Goal: Information Seeking & Learning: Learn about a topic

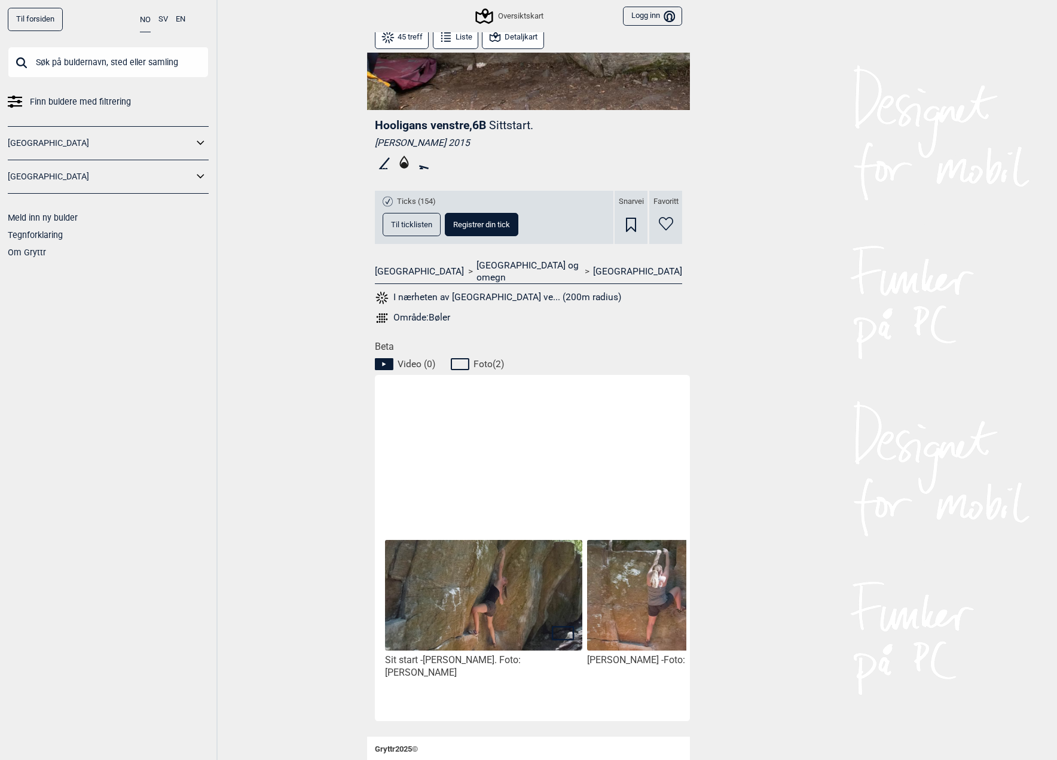
scroll to position [276, 0]
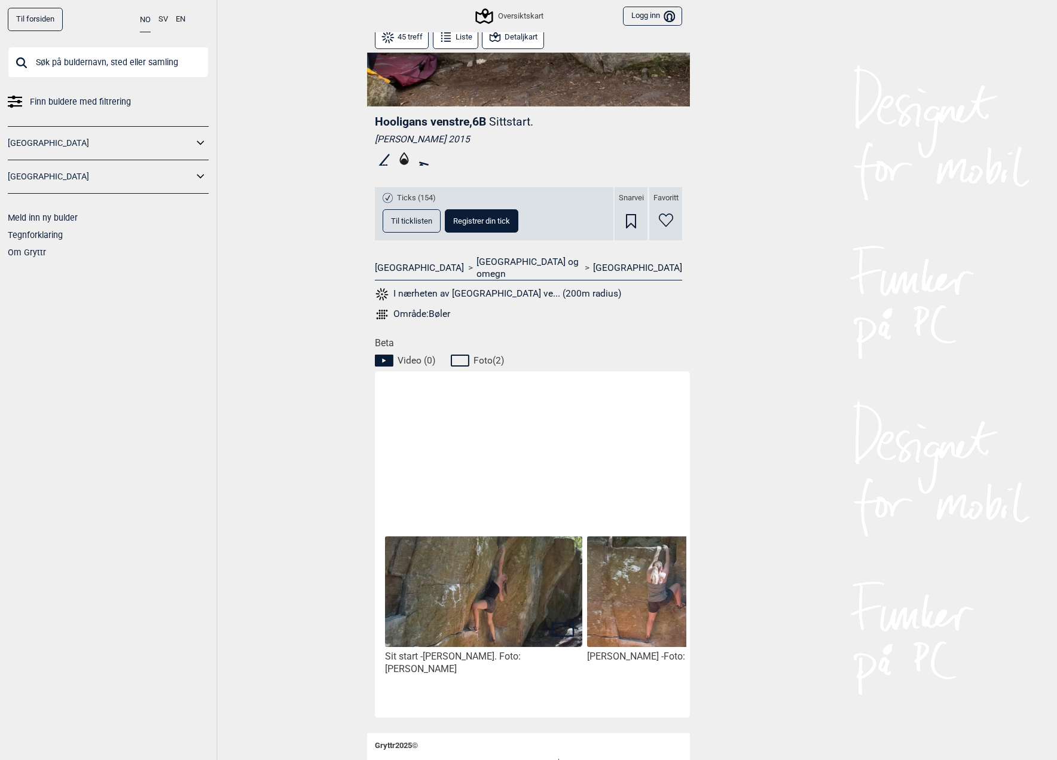
click at [513, 559] on img at bounding box center [483, 591] width 197 height 111
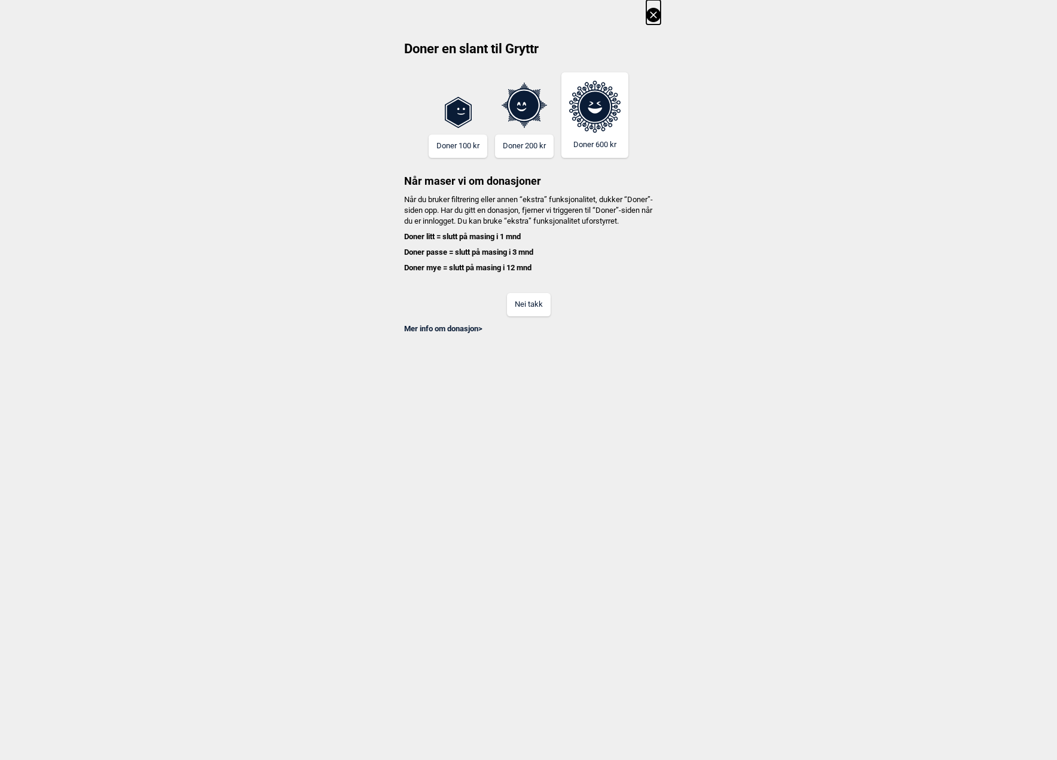
click at [527, 316] on button "Nei takk" at bounding box center [529, 304] width 44 height 23
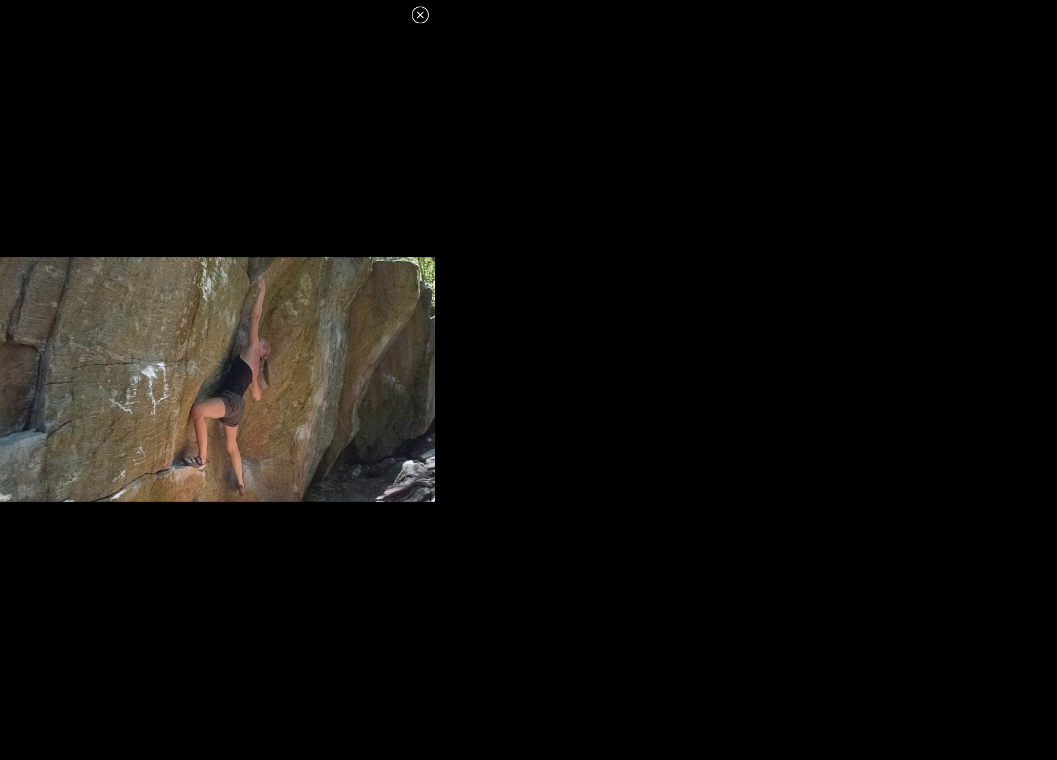
click at [420, 14] on icon at bounding box center [420, 15] width 14 height 14
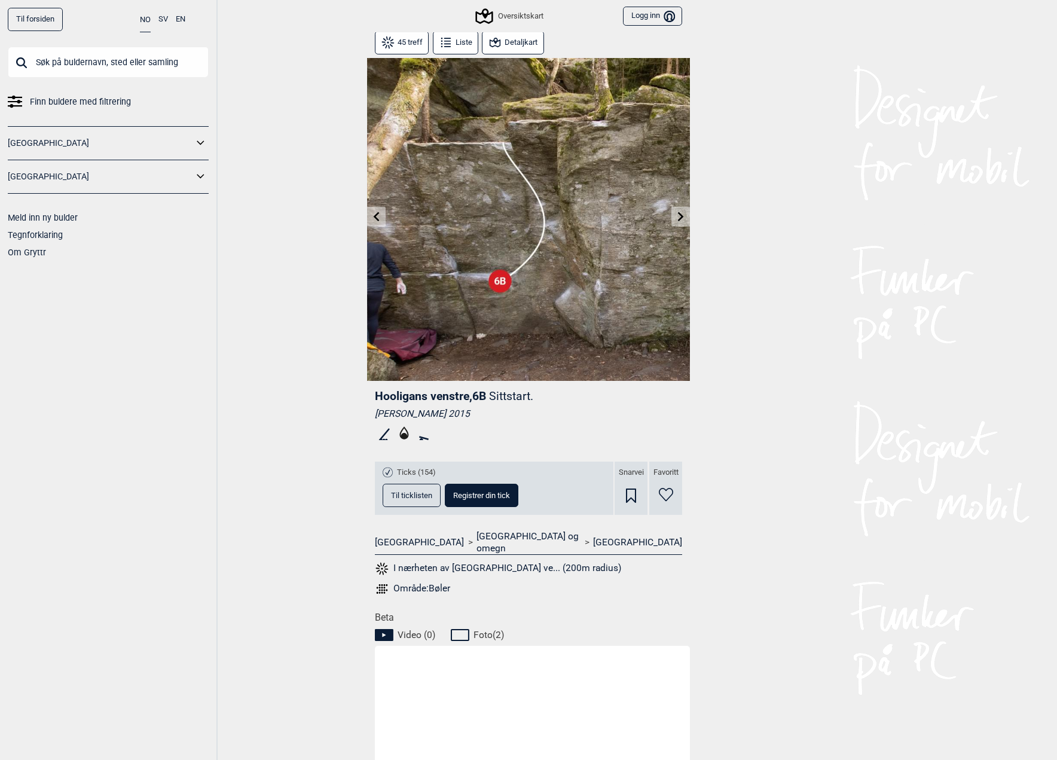
scroll to position [0, 0]
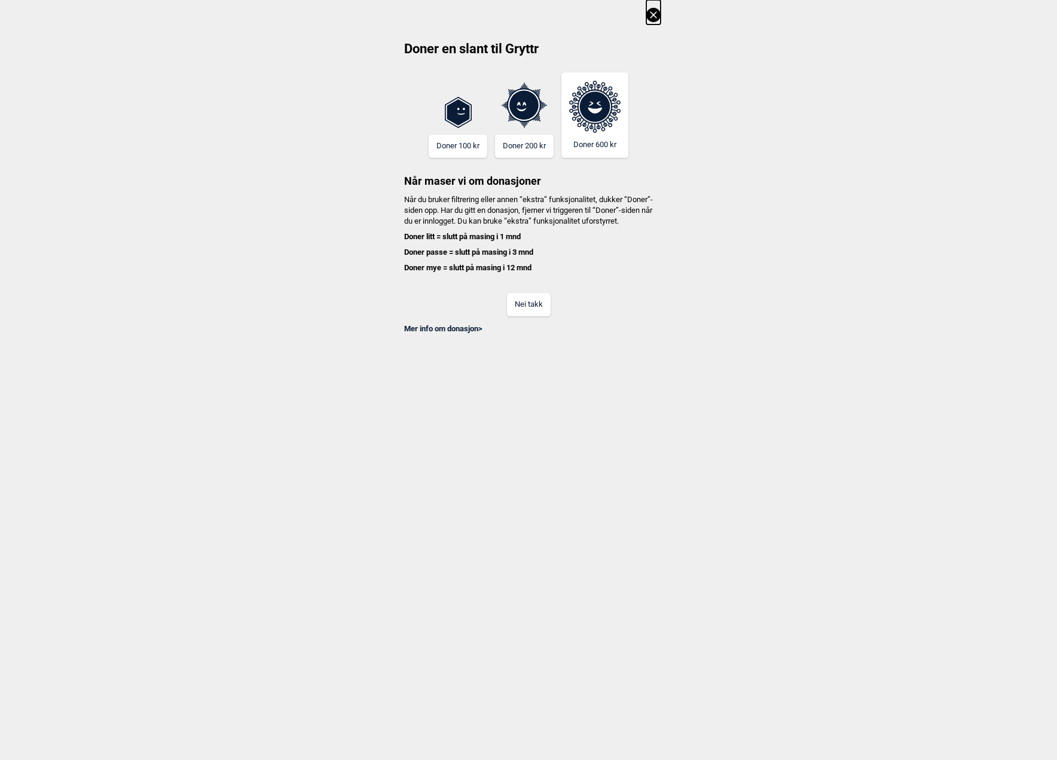
click at [531, 316] on button "Nei takk" at bounding box center [529, 304] width 44 height 23
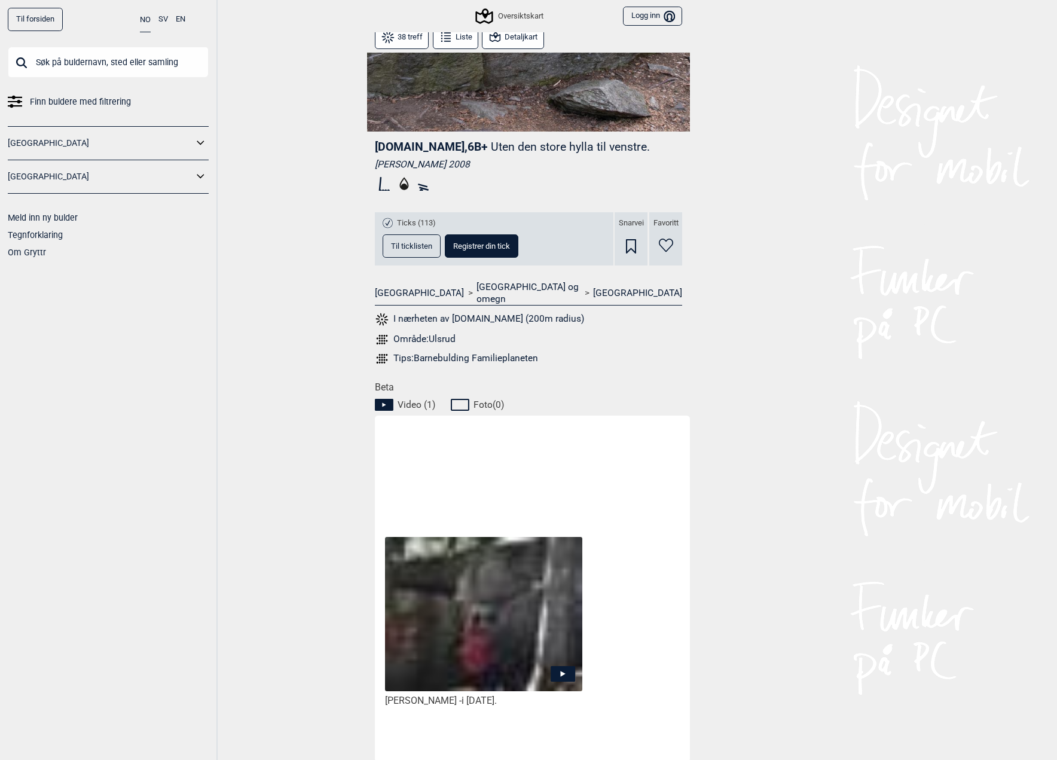
scroll to position [377, 0]
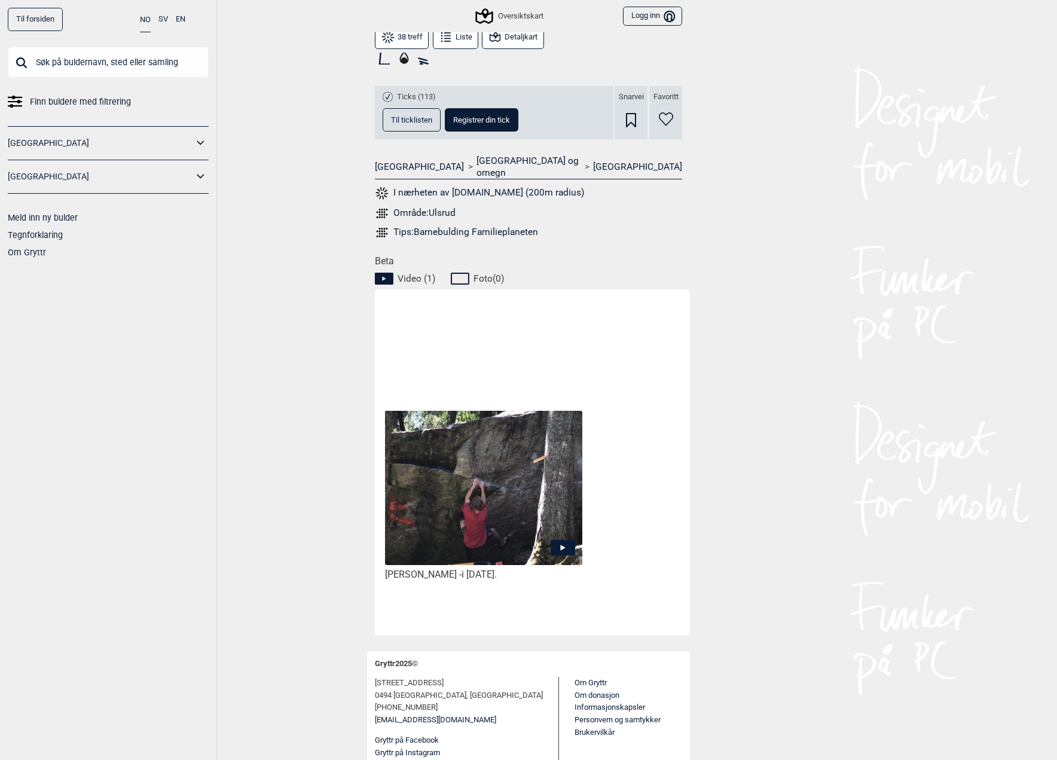
click at [565, 540] on icon at bounding box center [563, 548] width 25 height 16
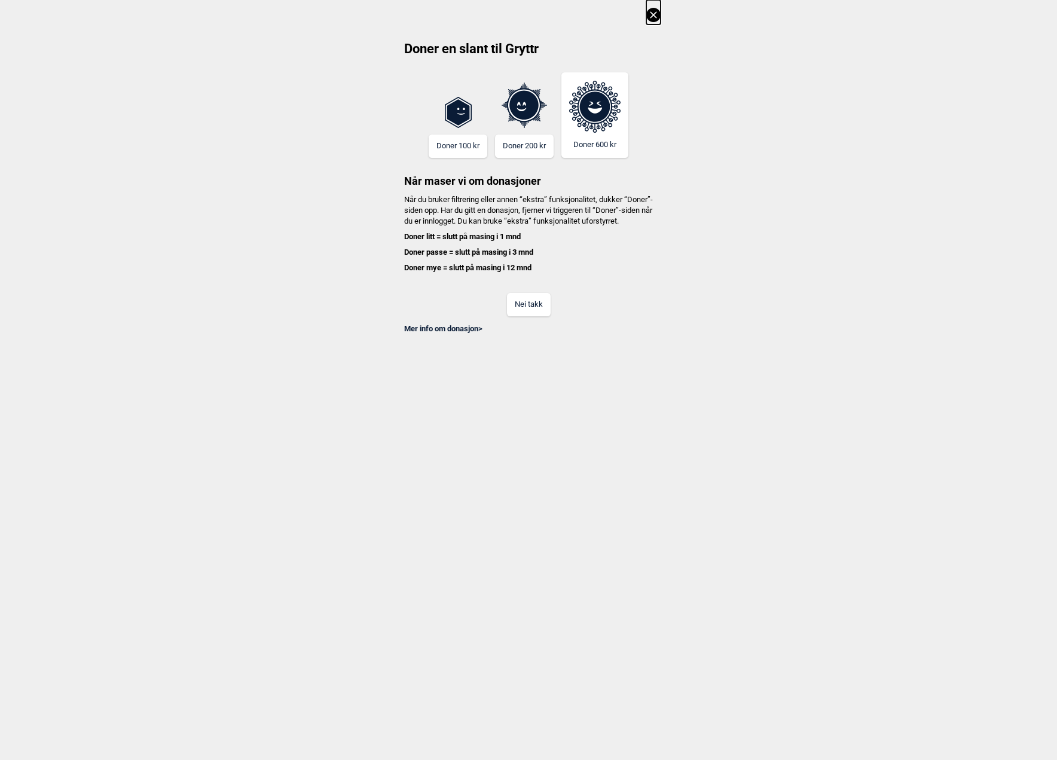
click at [528, 310] on button "Nei takk" at bounding box center [529, 304] width 44 height 23
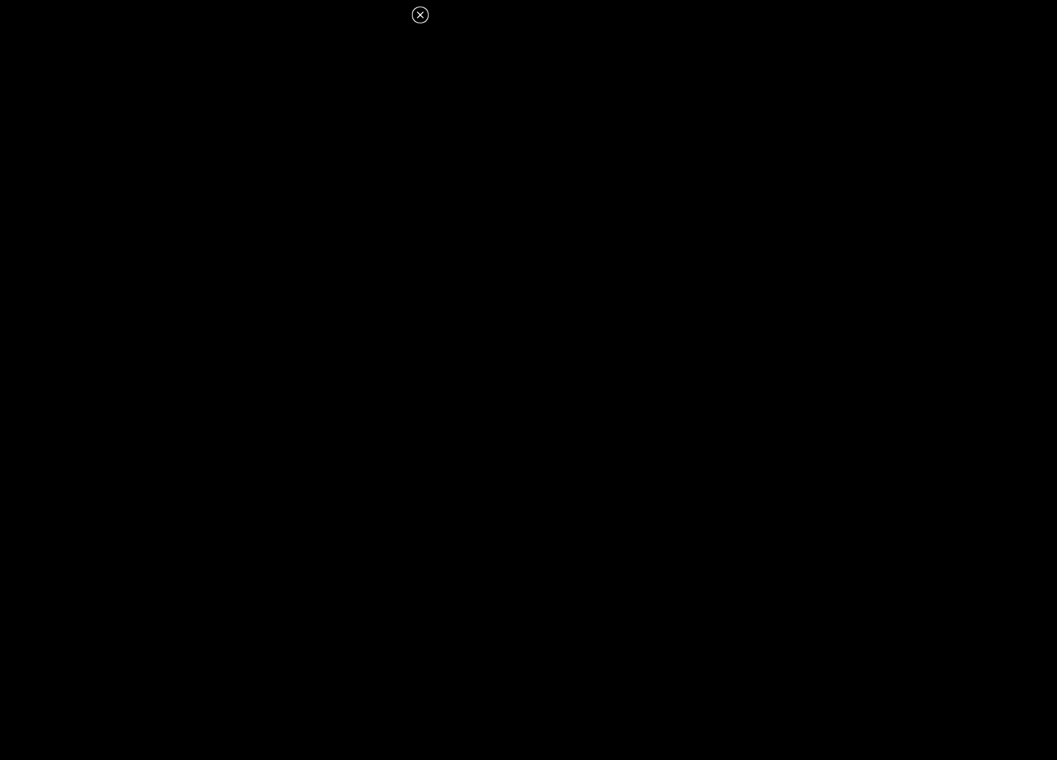
click at [417, 14] on icon at bounding box center [420, 15] width 14 height 14
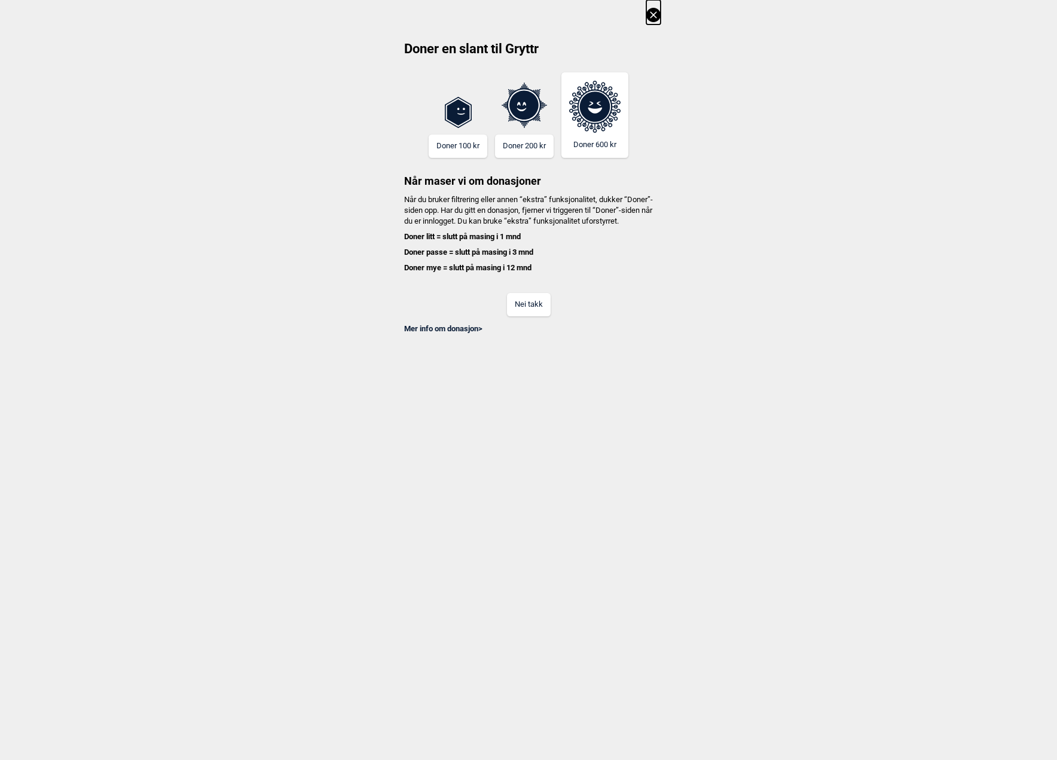
click at [524, 316] on button "Nei takk" at bounding box center [529, 304] width 44 height 23
click at [517, 316] on button "Nei takk" at bounding box center [529, 304] width 44 height 23
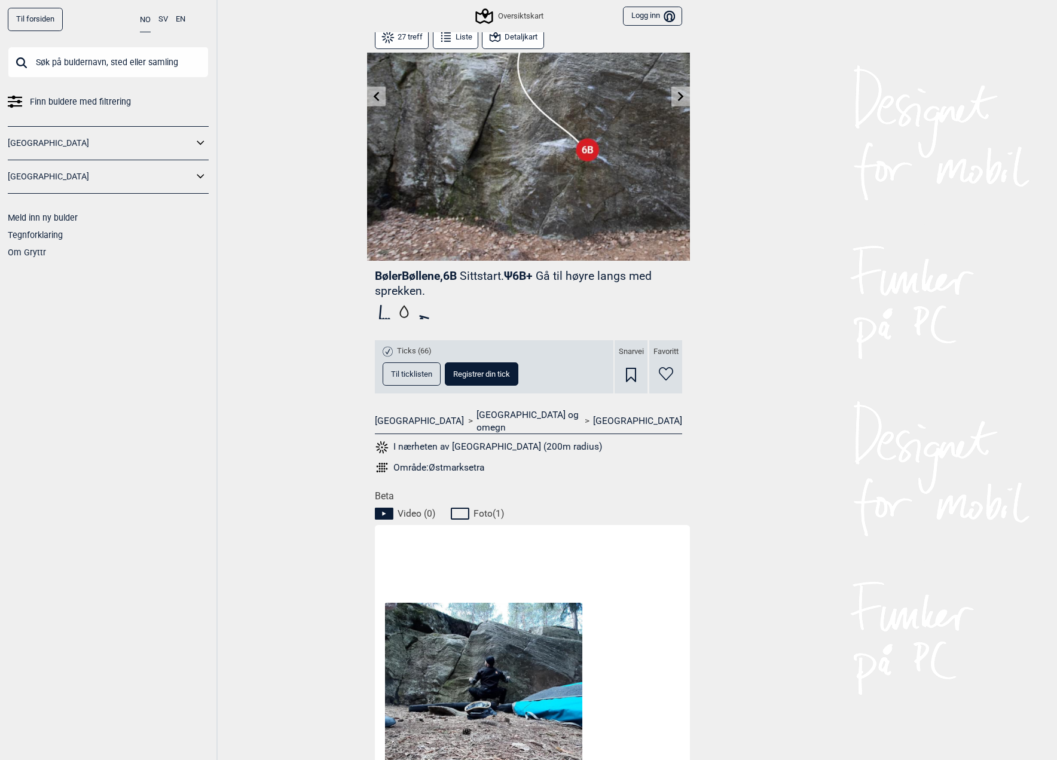
scroll to position [96, 0]
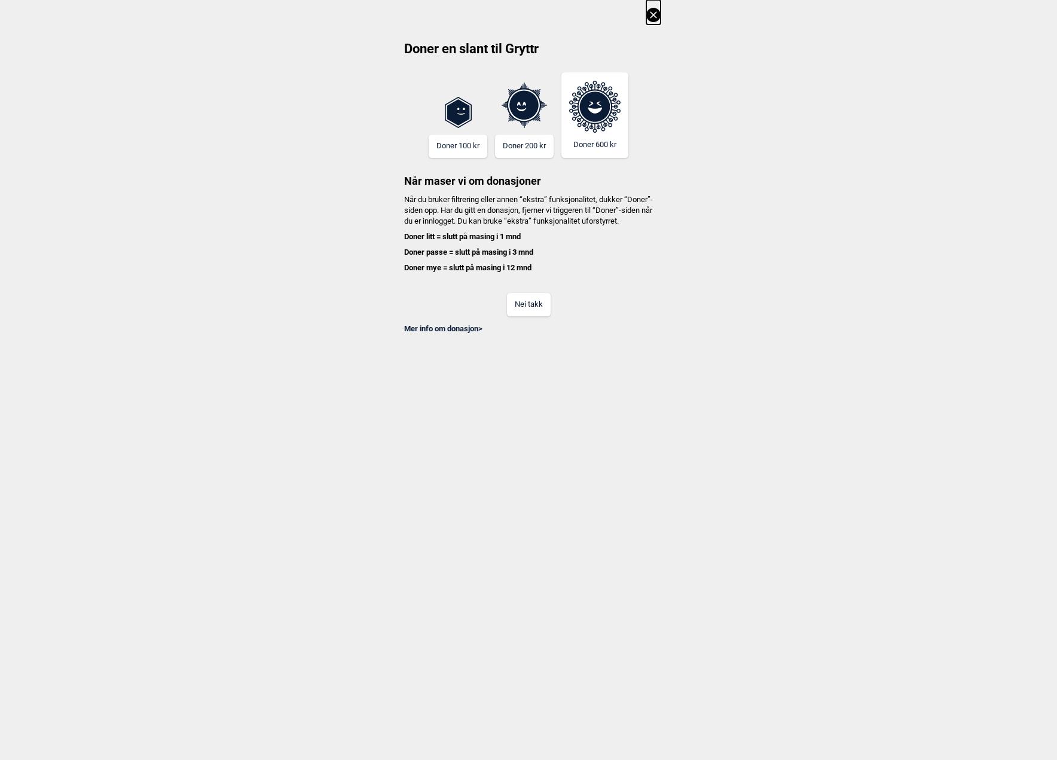
click at [523, 316] on button "Nei takk" at bounding box center [529, 304] width 44 height 23
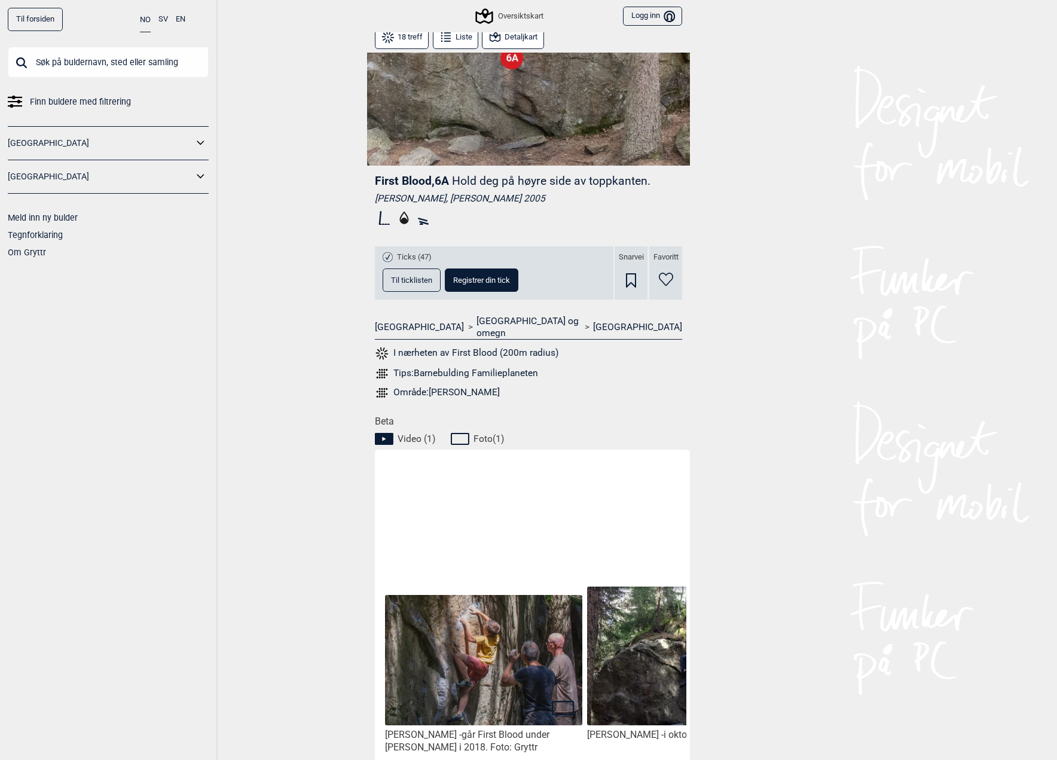
scroll to position [362, 0]
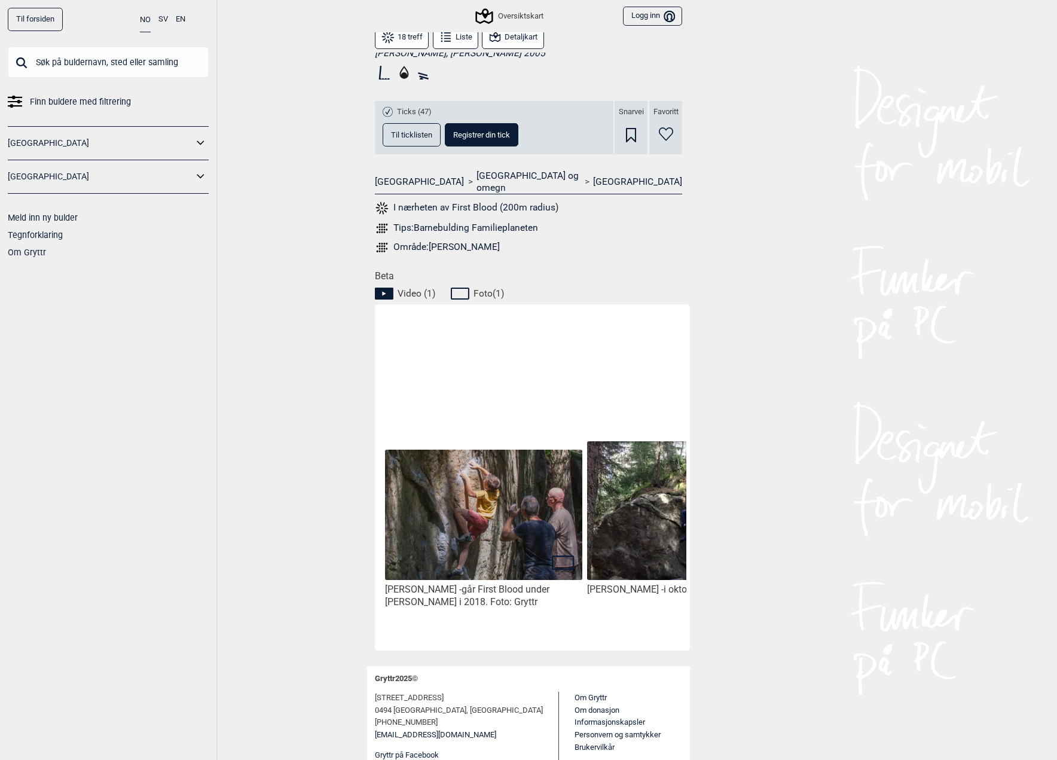
click at [484, 501] on img at bounding box center [483, 516] width 197 height 132
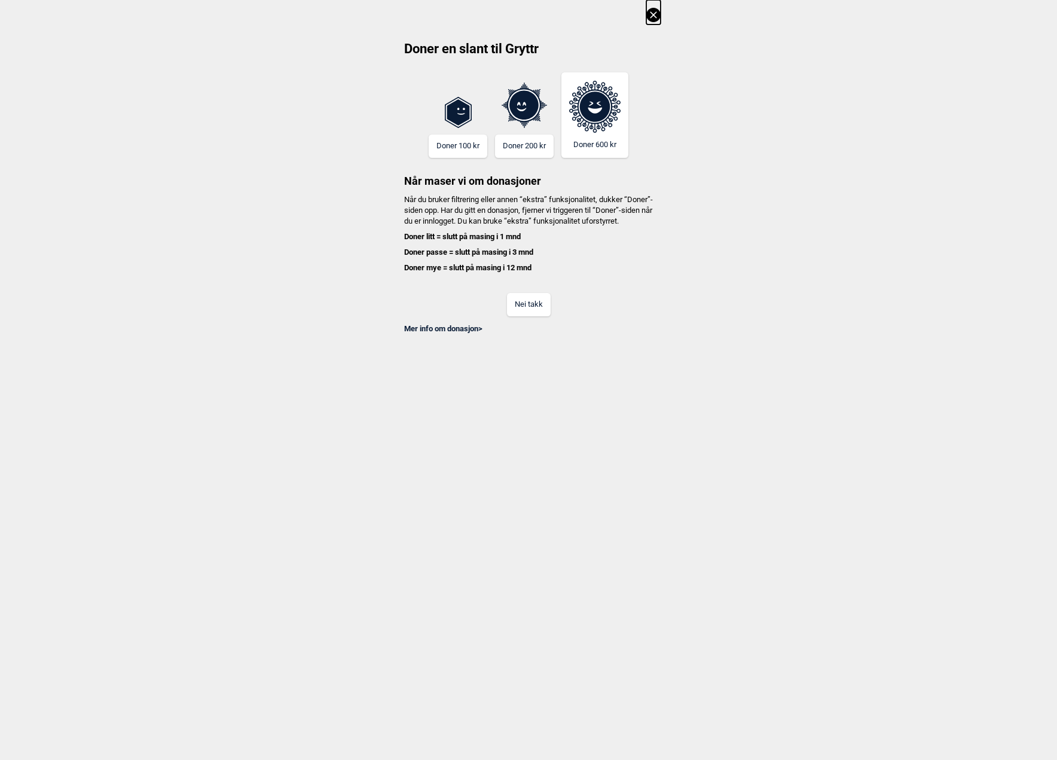
click at [528, 316] on button "Nei takk" at bounding box center [529, 304] width 44 height 23
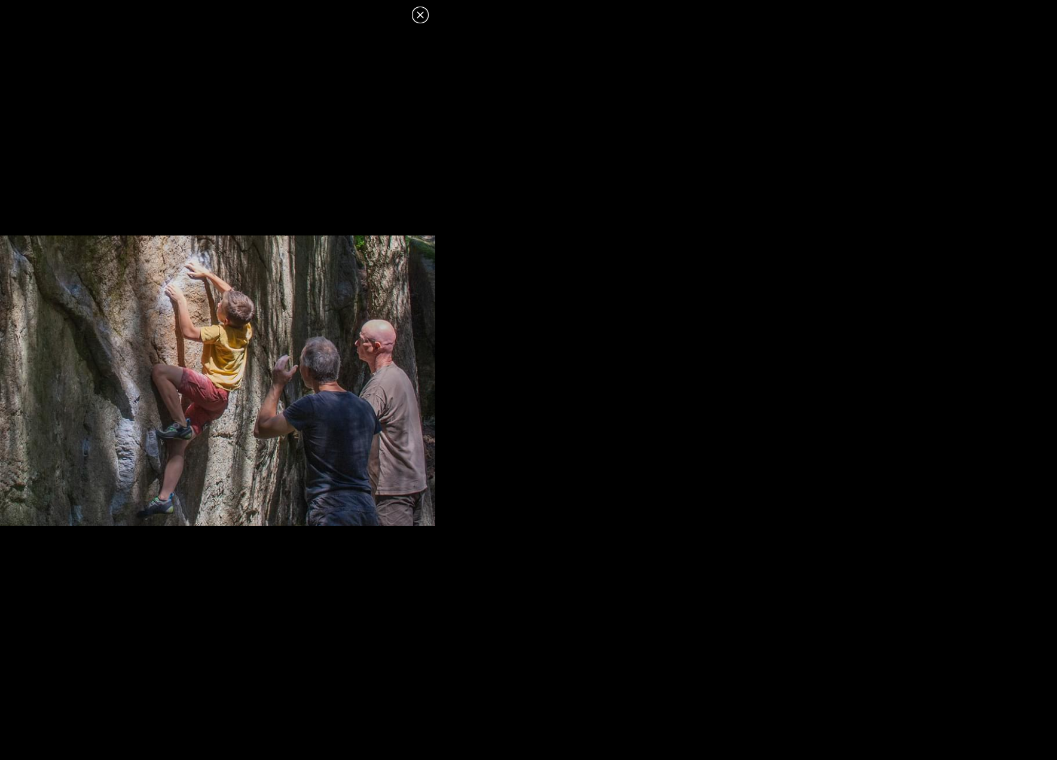
click at [419, 16] on icon at bounding box center [420, 15] width 14 height 14
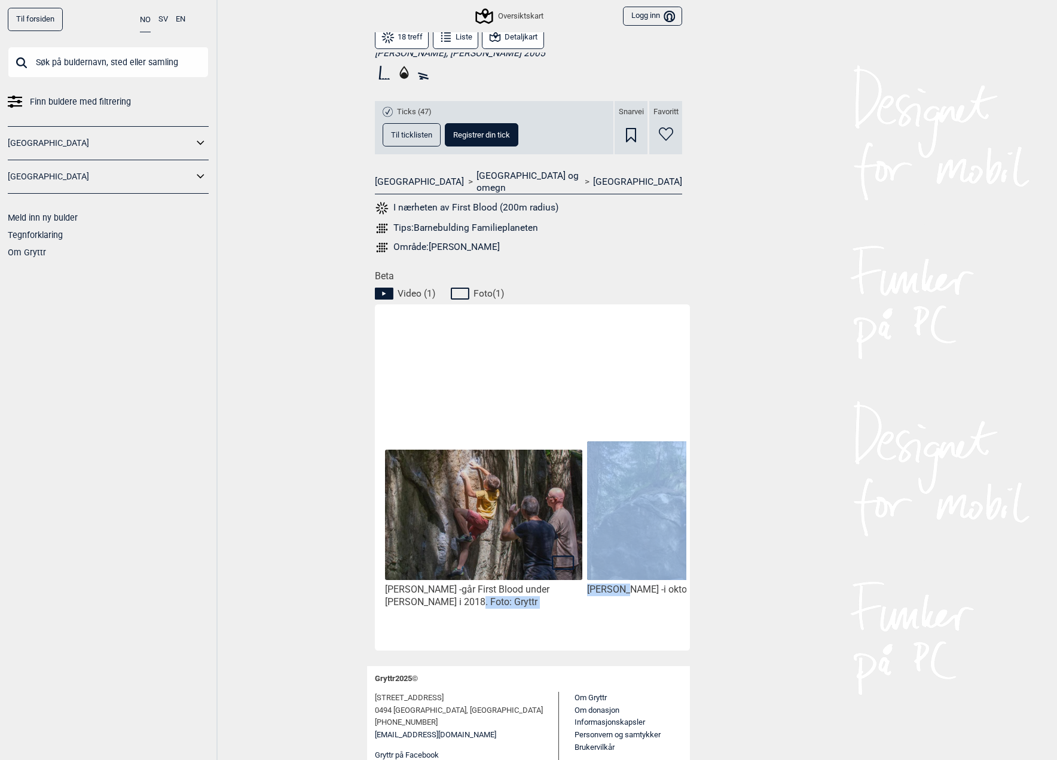
drag, startPoint x: 620, startPoint y: 597, endPoint x: 519, endPoint y: 571, distance: 104.4
click at [475, 592] on div "Alfred Kirkebø - går First Blood under Buldremaraton i 2018. Foto: Gryttr Thora…" at bounding box center [585, 476] width 404 height 334
click at [657, 494] on img at bounding box center [685, 510] width 197 height 138
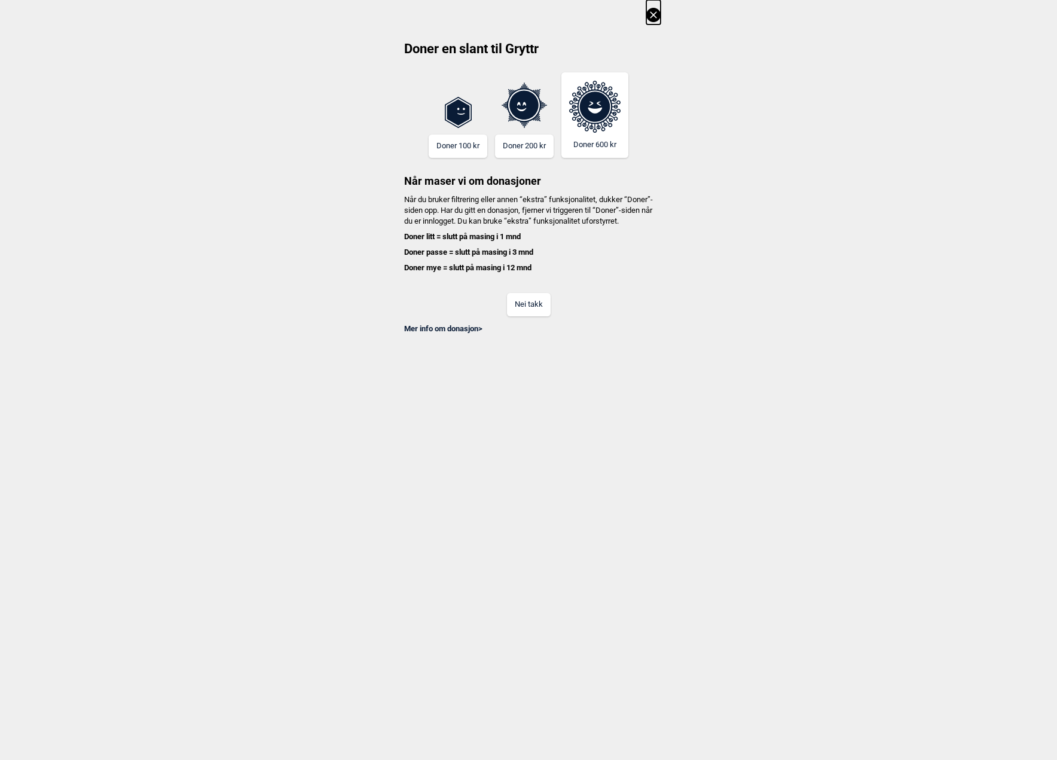
click at [530, 316] on button "Nei takk" at bounding box center [529, 304] width 44 height 23
click at [526, 316] on button "Nei takk" at bounding box center [529, 304] width 44 height 23
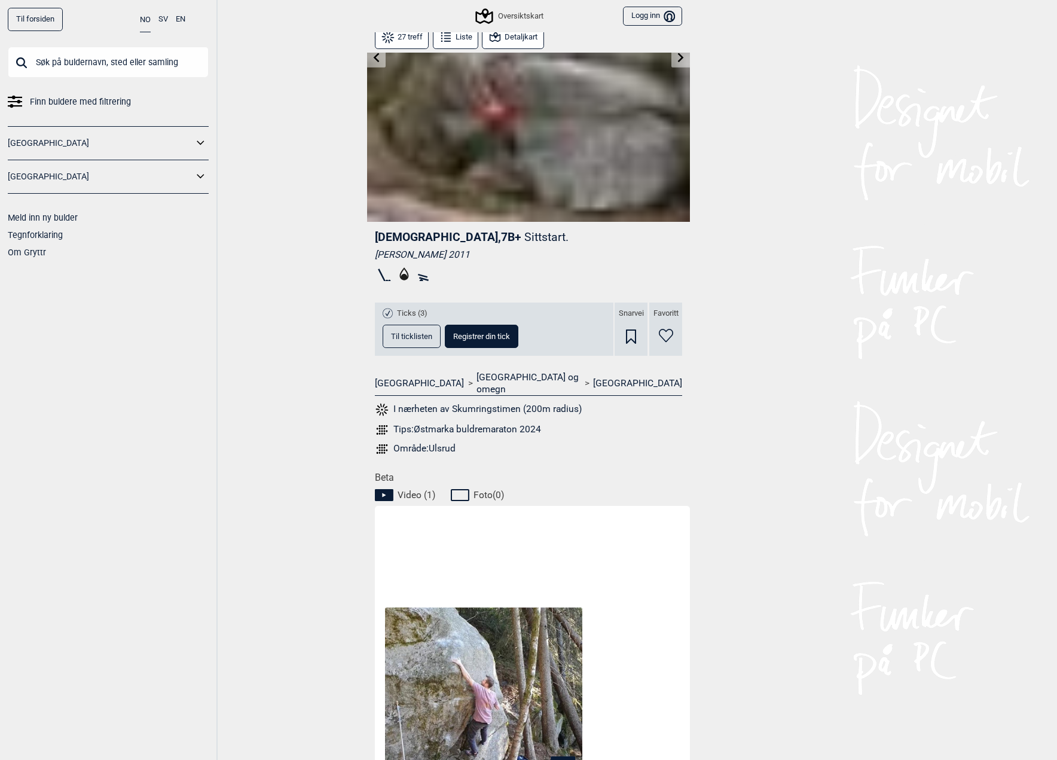
scroll to position [377, 0]
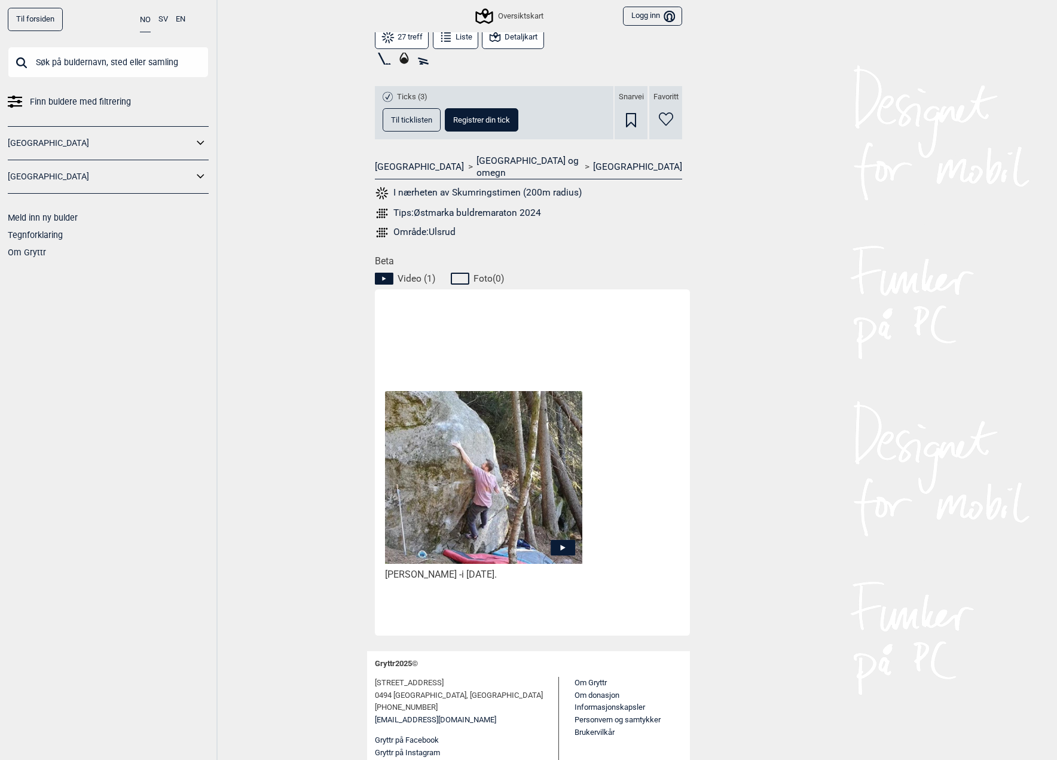
click at [454, 483] on img at bounding box center [483, 477] width 197 height 173
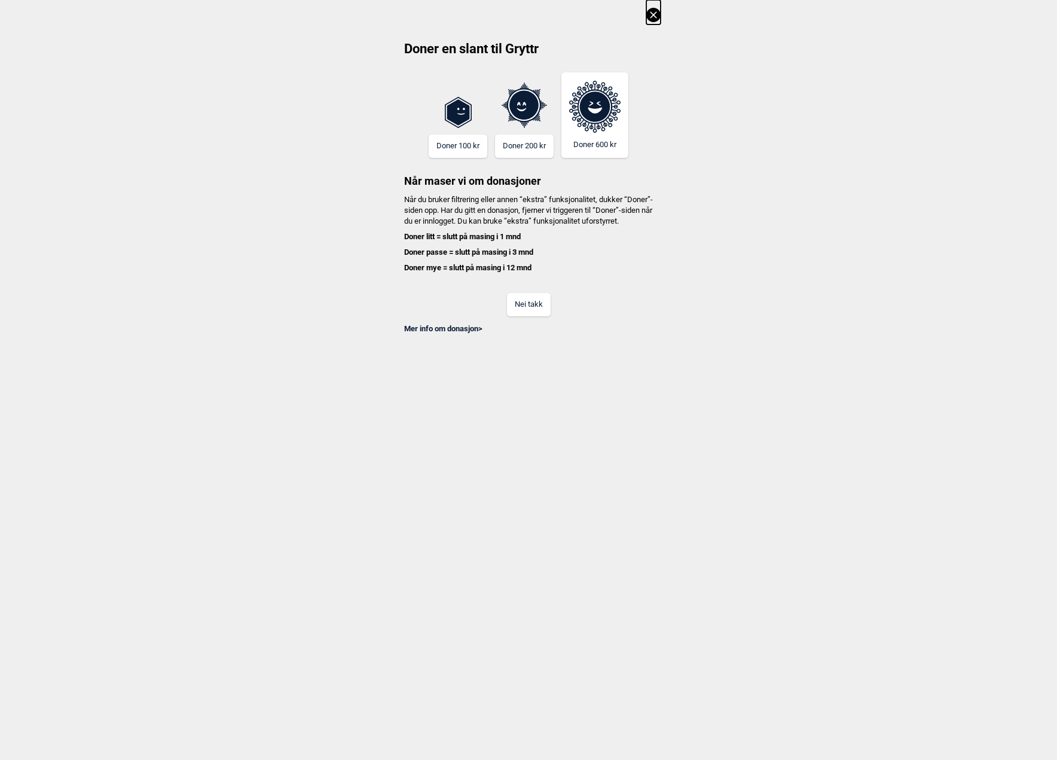
click at [528, 313] on button "Nei takk" at bounding box center [529, 304] width 44 height 23
click at [548, 316] on button "Nei takk" at bounding box center [529, 304] width 44 height 23
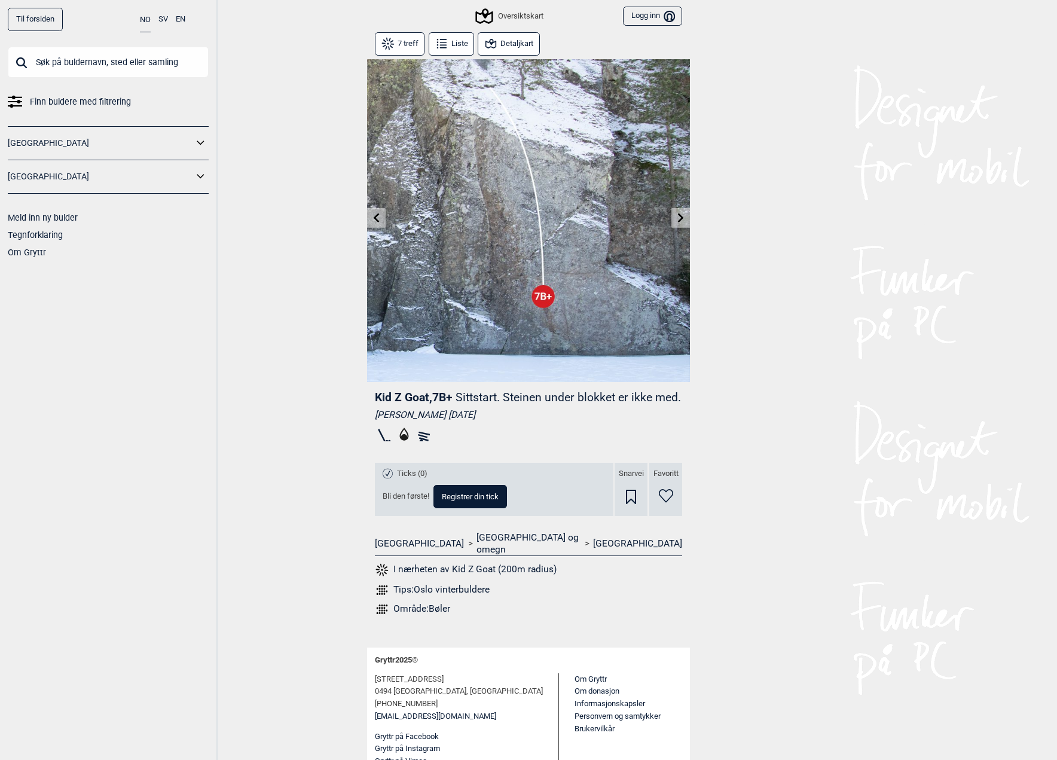
click at [479, 334] on img at bounding box center [528, 220] width 323 height 323
click at [503, 17] on div "Oversiktskart" at bounding box center [510, 16] width 66 height 14
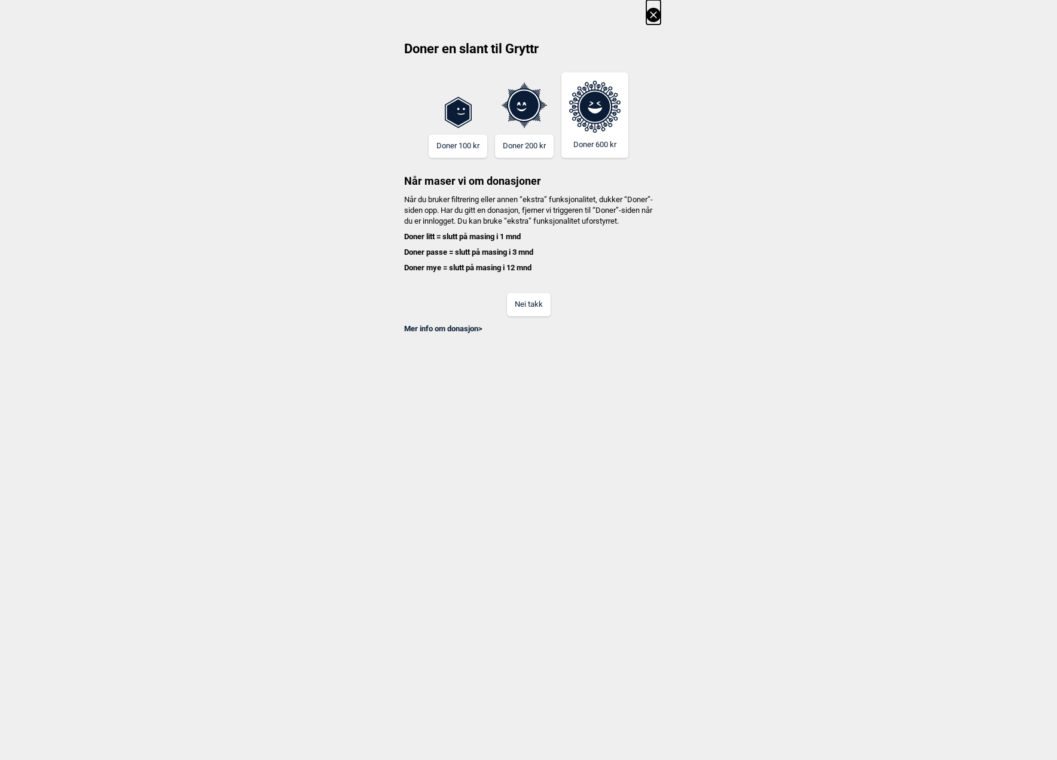
click at [662, 17] on div "Doner en slant til Gryttr Doner 100 kr Doner 200 kr Doner 600 kr Når maser vi o…" at bounding box center [528, 167] width 1057 height 334
click at [656, 19] on icon at bounding box center [654, 15] width 14 height 14
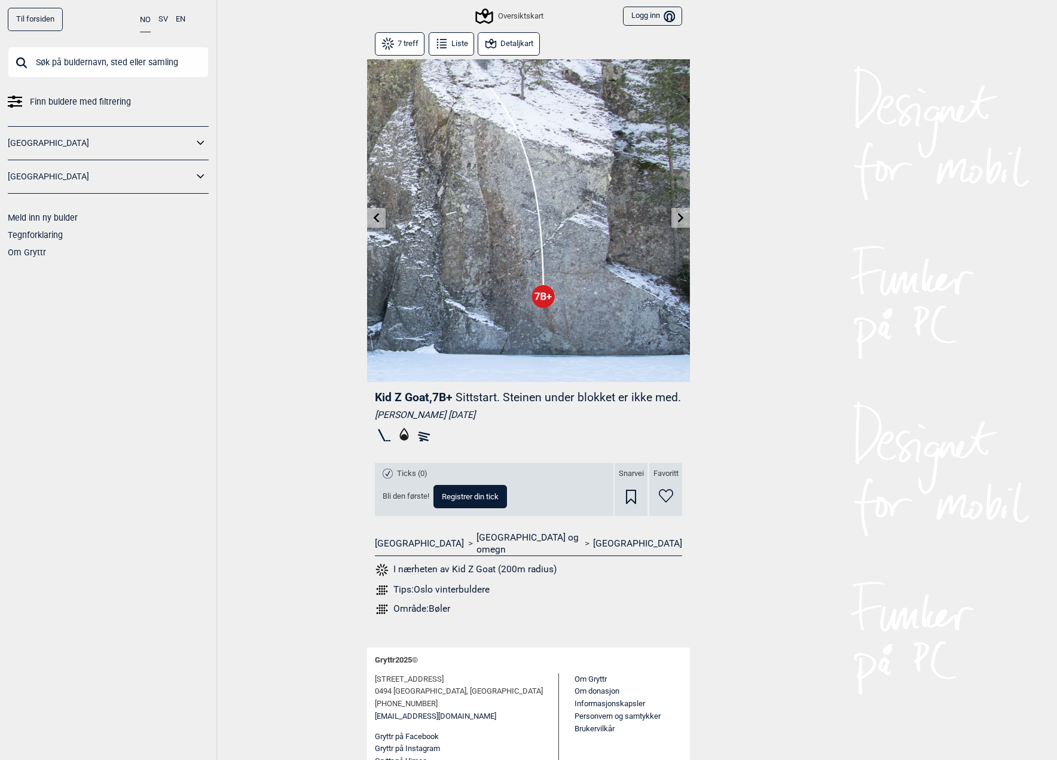
click at [526, 46] on button "Detaljkart" at bounding box center [509, 43] width 62 height 23
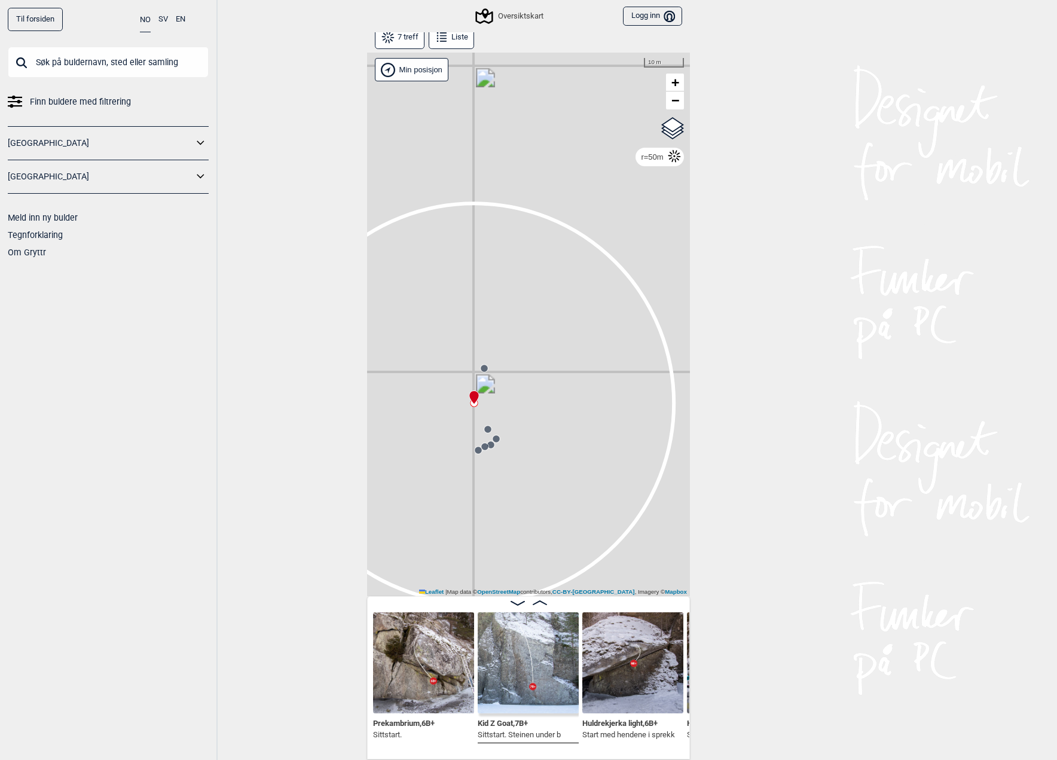
scroll to position [41, 0]
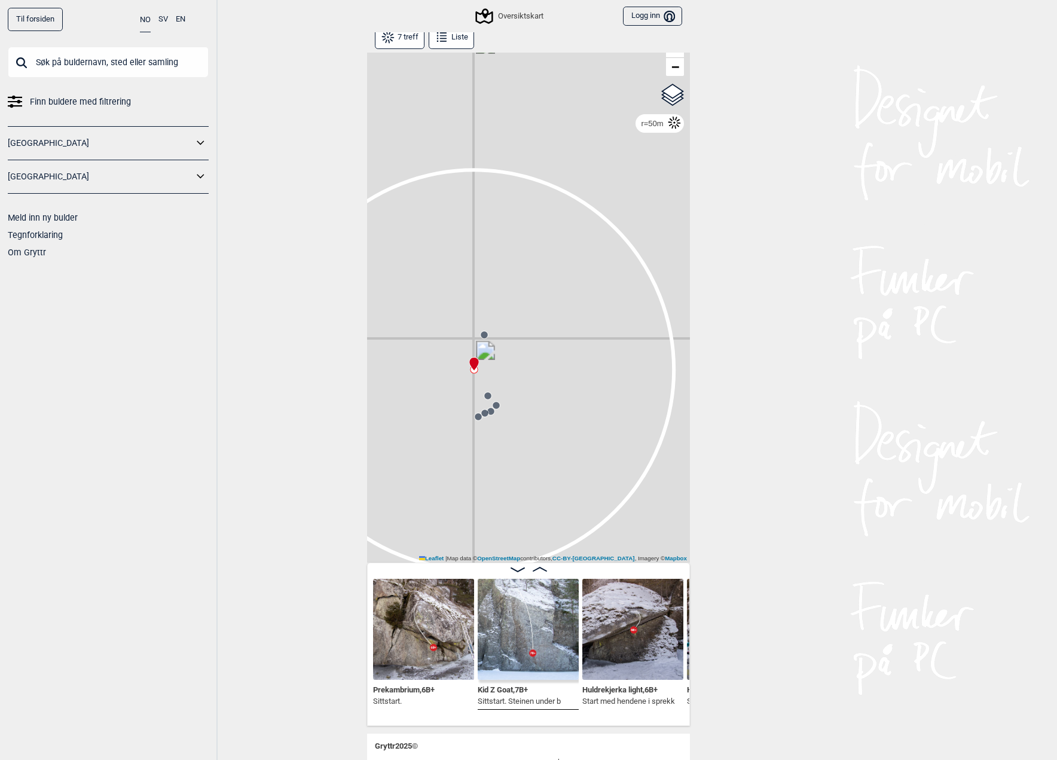
click at [410, 624] on img at bounding box center [423, 629] width 101 height 101
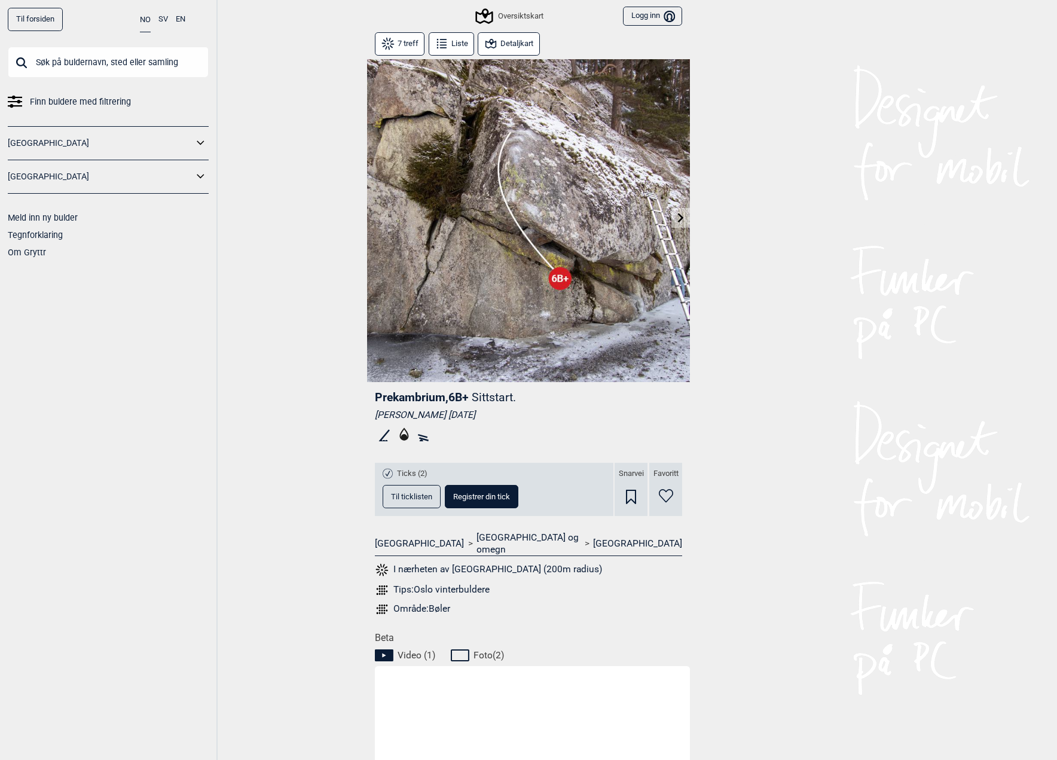
click at [683, 217] on icon at bounding box center [681, 218] width 10 height 10
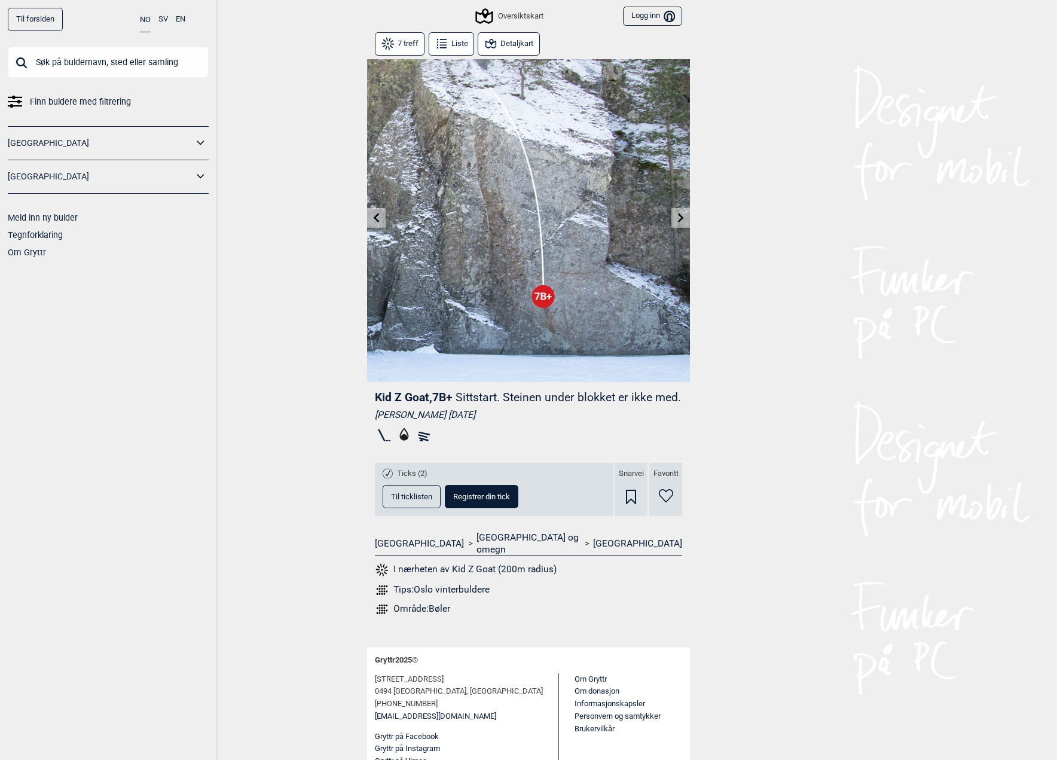
click at [371, 212] on button at bounding box center [376, 218] width 19 height 20
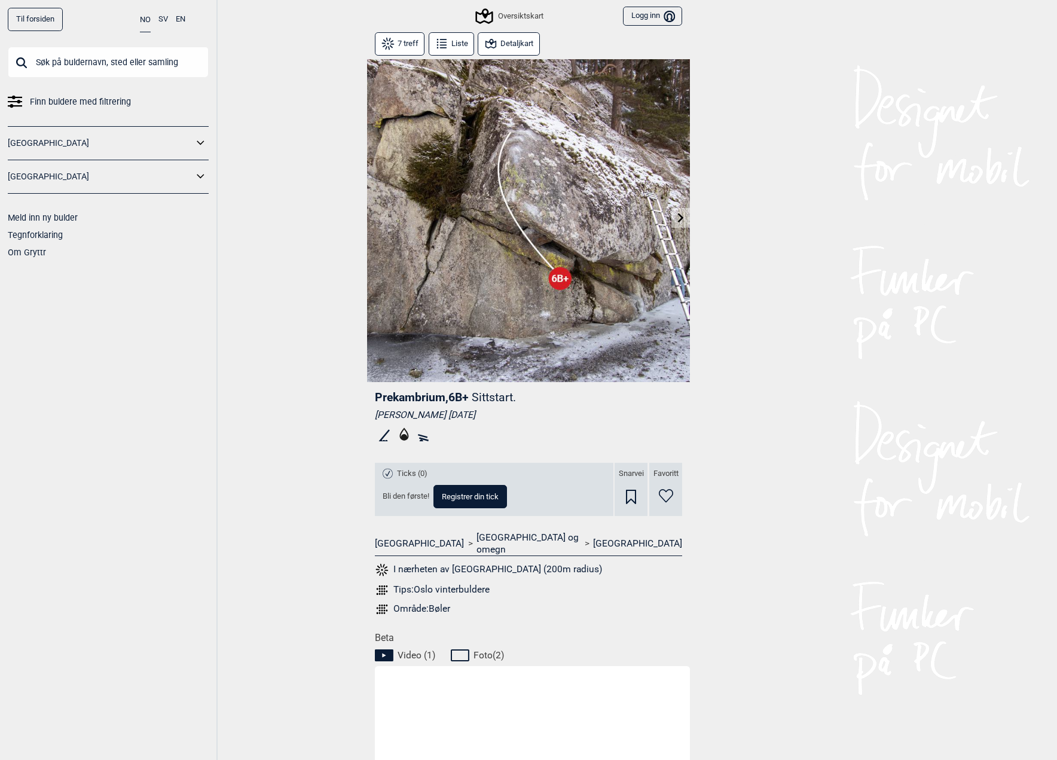
click at [681, 219] on icon at bounding box center [681, 218] width 6 height 10
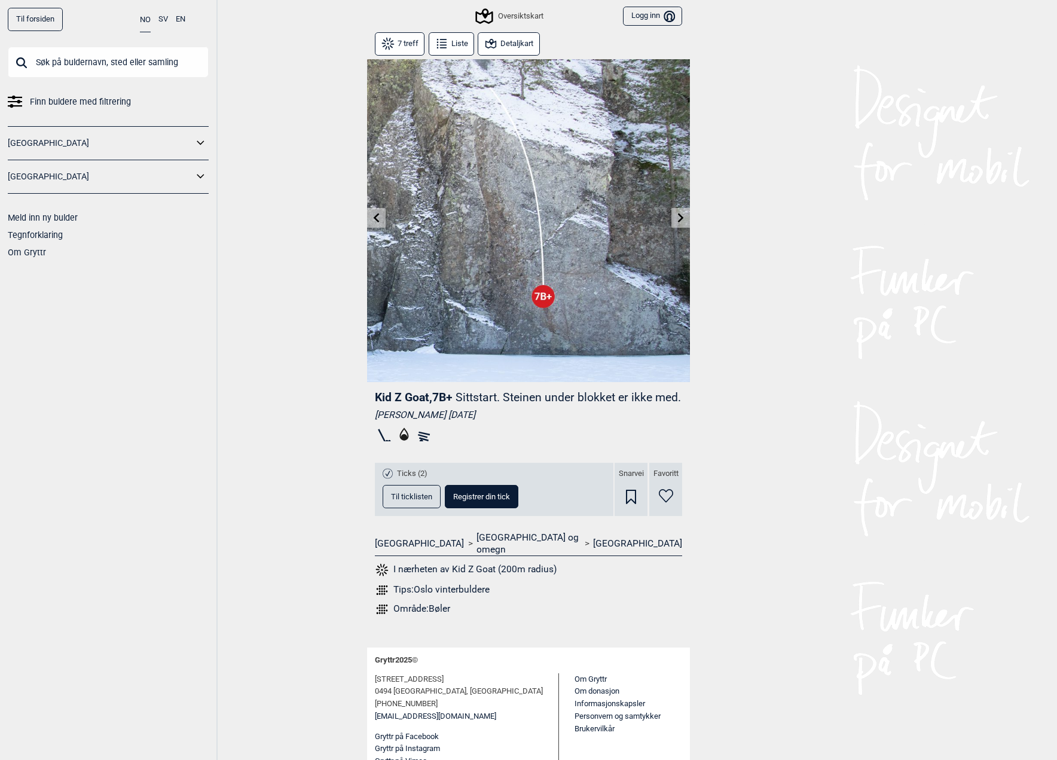
click at [681, 219] on icon at bounding box center [681, 218] width 6 height 10
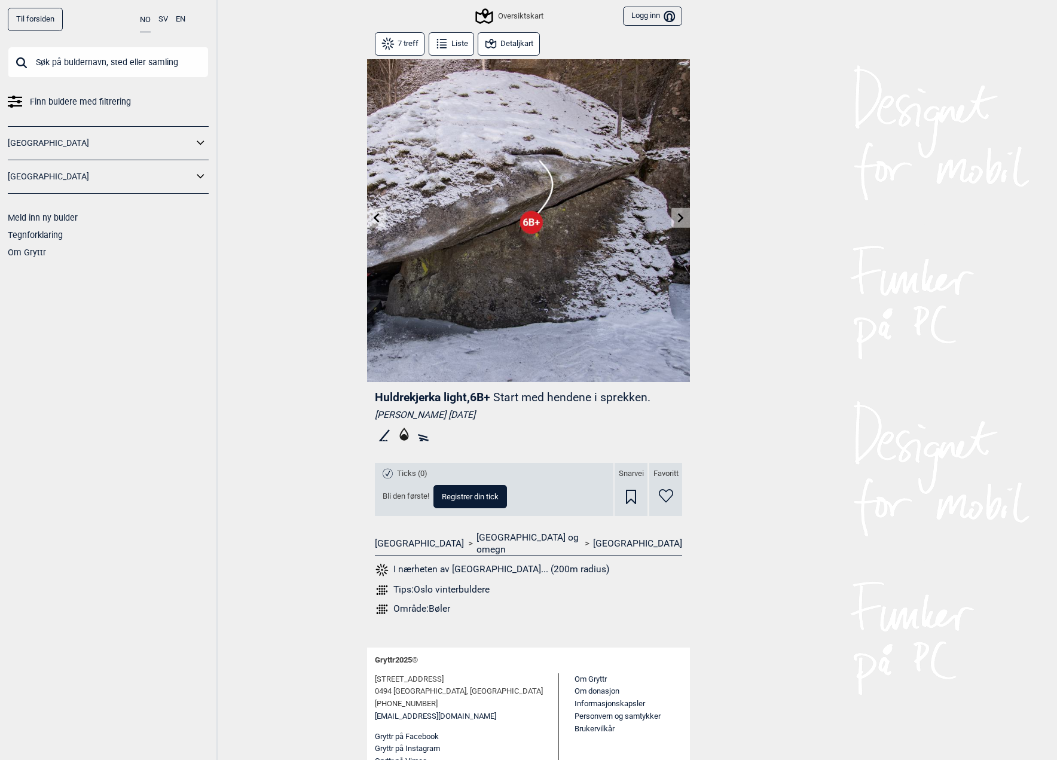
click at [681, 219] on icon at bounding box center [681, 218] width 6 height 10
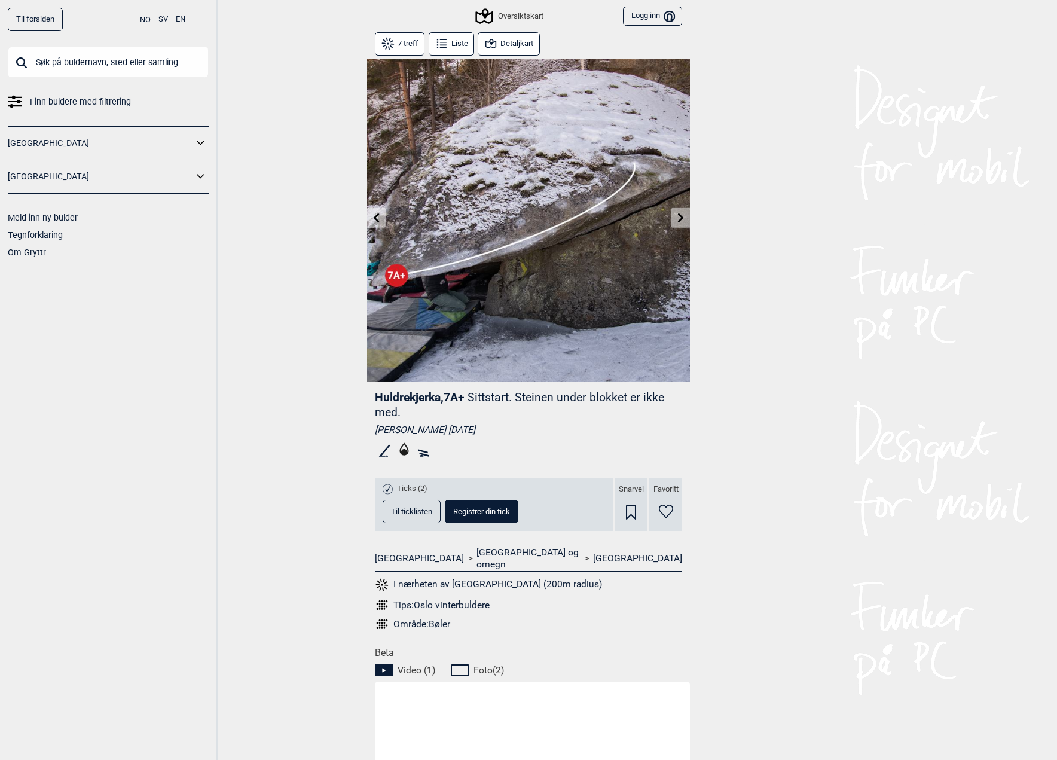
click at [677, 213] on icon at bounding box center [681, 218] width 10 height 10
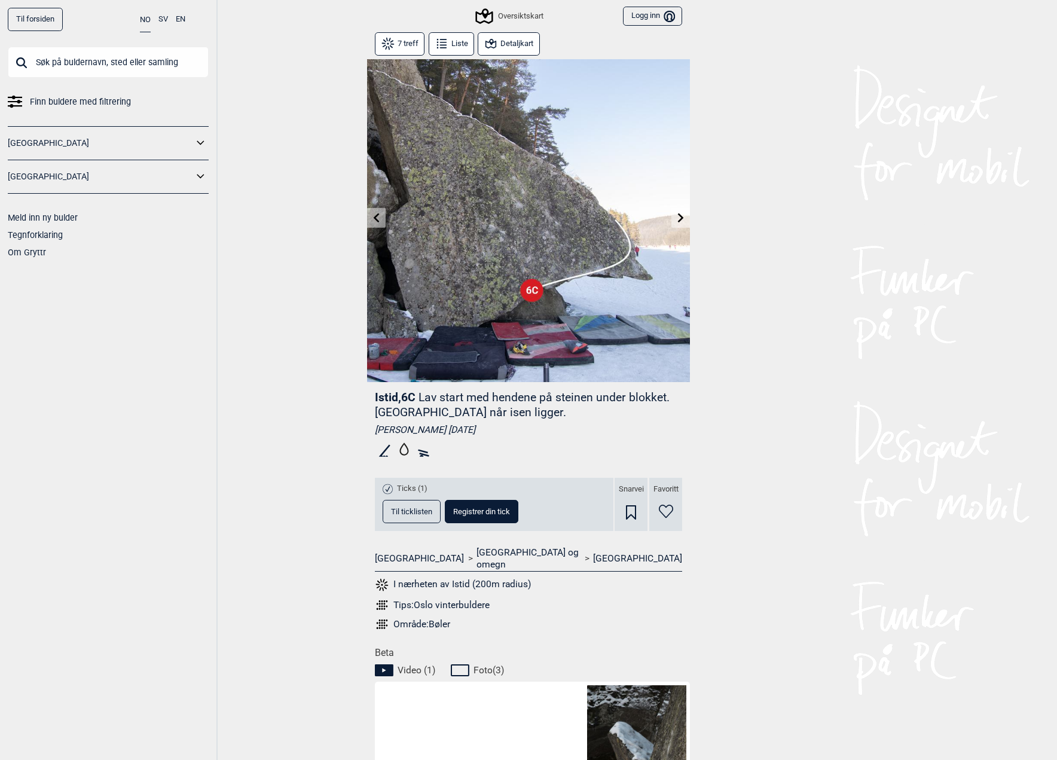
click at [677, 221] on icon at bounding box center [681, 218] width 10 height 10
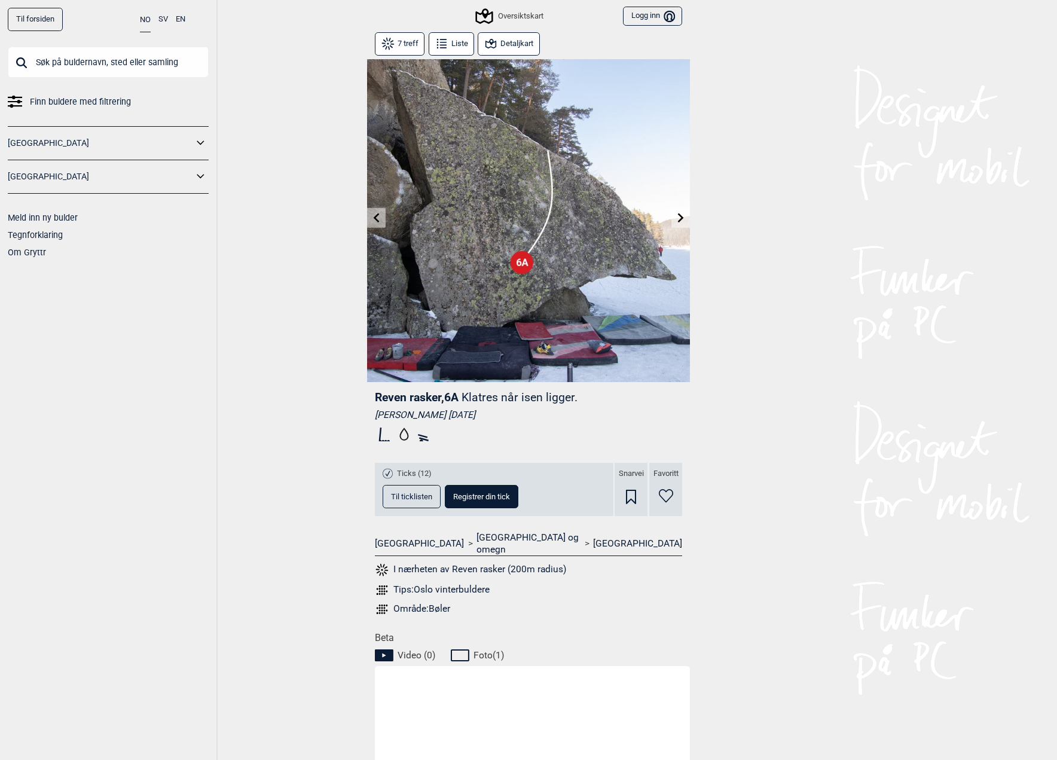
click at [677, 221] on icon at bounding box center [681, 218] width 10 height 10
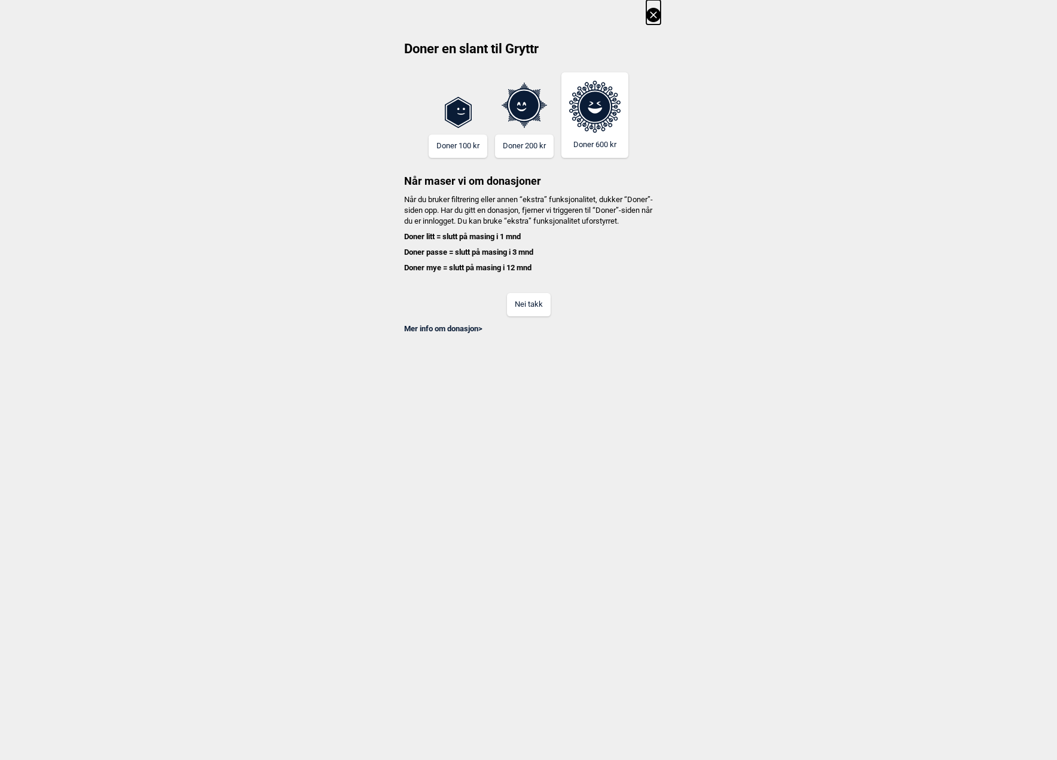
click at [543, 316] on button "Nei takk" at bounding box center [529, 304] width 44 height 23
click at [516, 316] on button "Nei takk" at bounding box center [529, 304] width 44 height 23
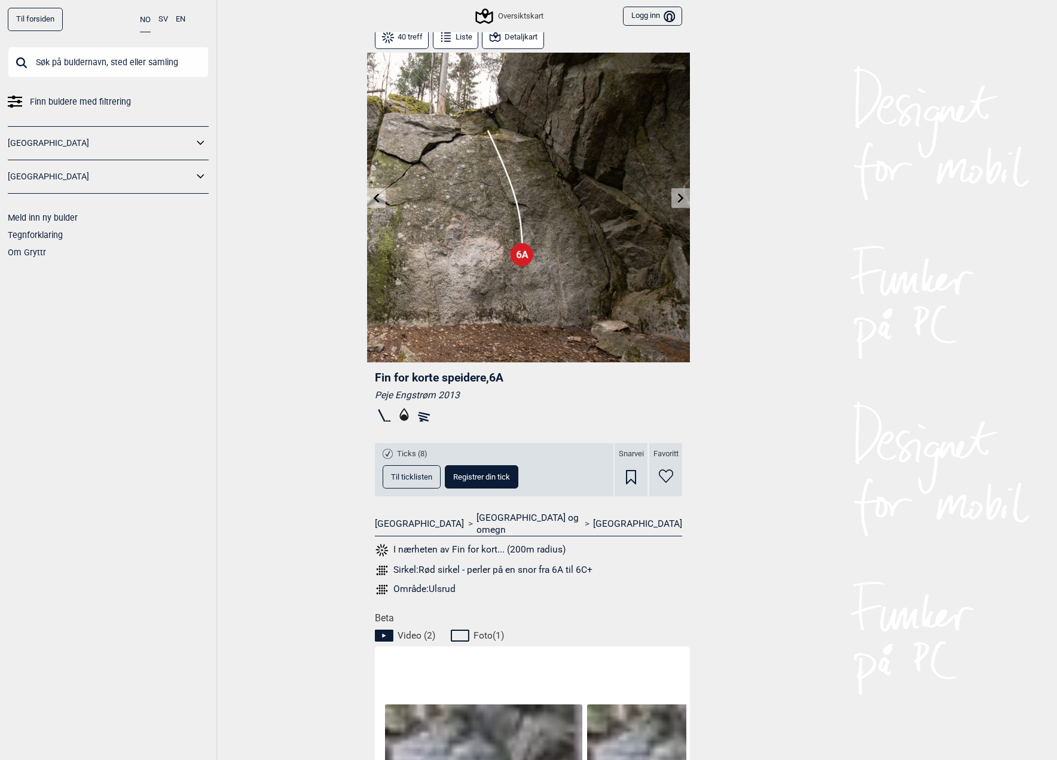
scroll to position [14, 0]
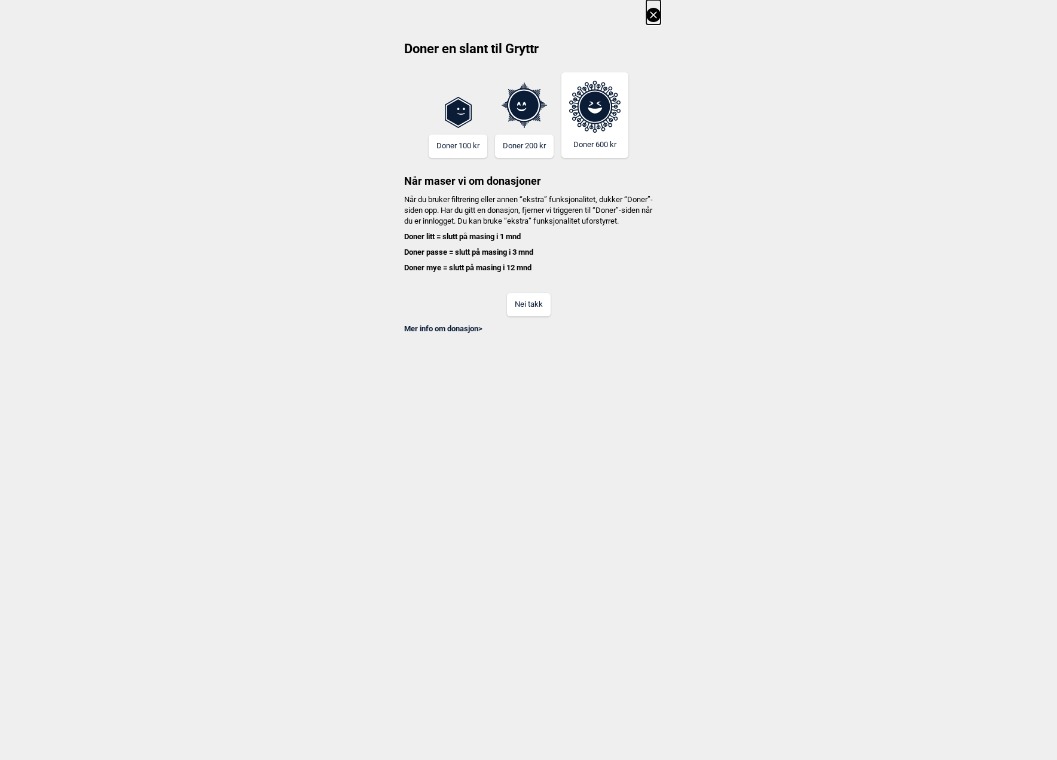
click at [530, 307] on button "Nei takk" at bounding box center [529, 304] width 44 height 23
click at [514, 312] on button "Nei takk" at bounding box center [529, 304] width 44 height 23
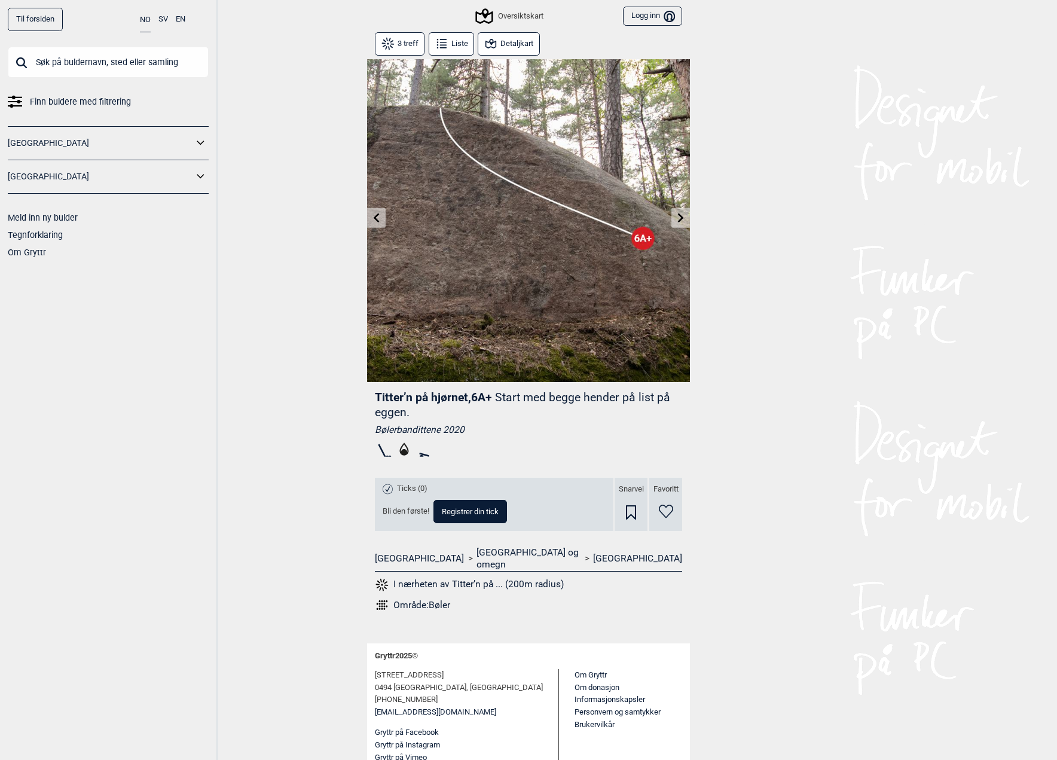
click at [508, 42] on button "Detaljkart" at bounding box center [509, 43] width 62 height 23
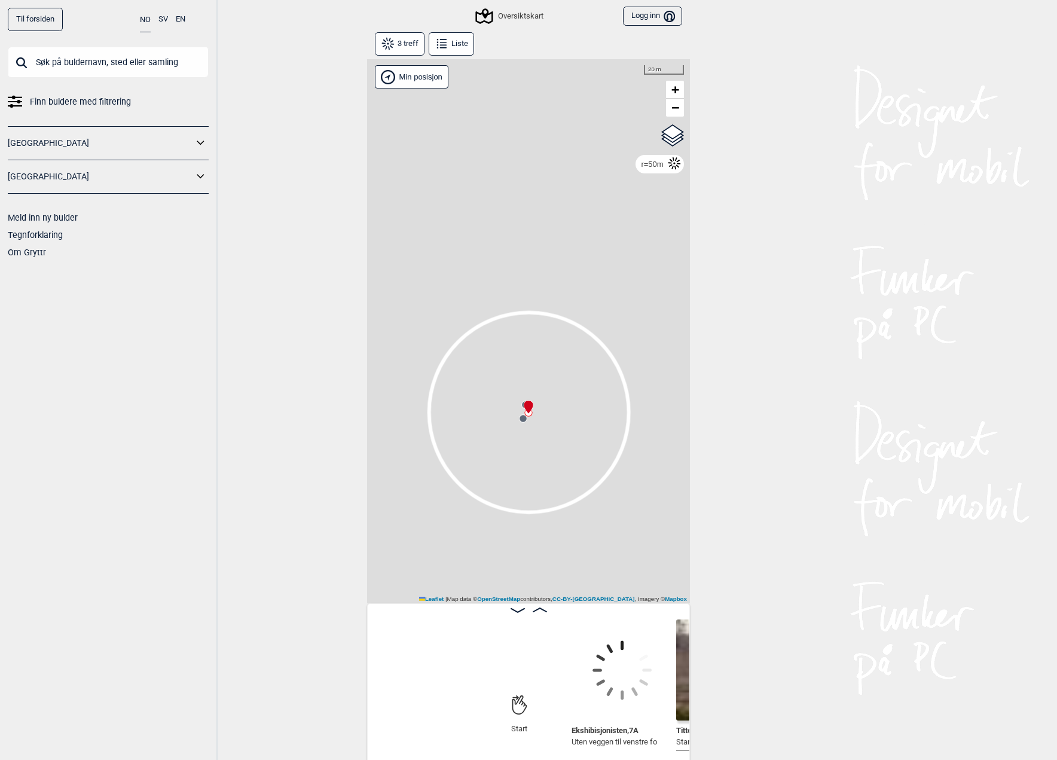
scroll to position [0, 199]
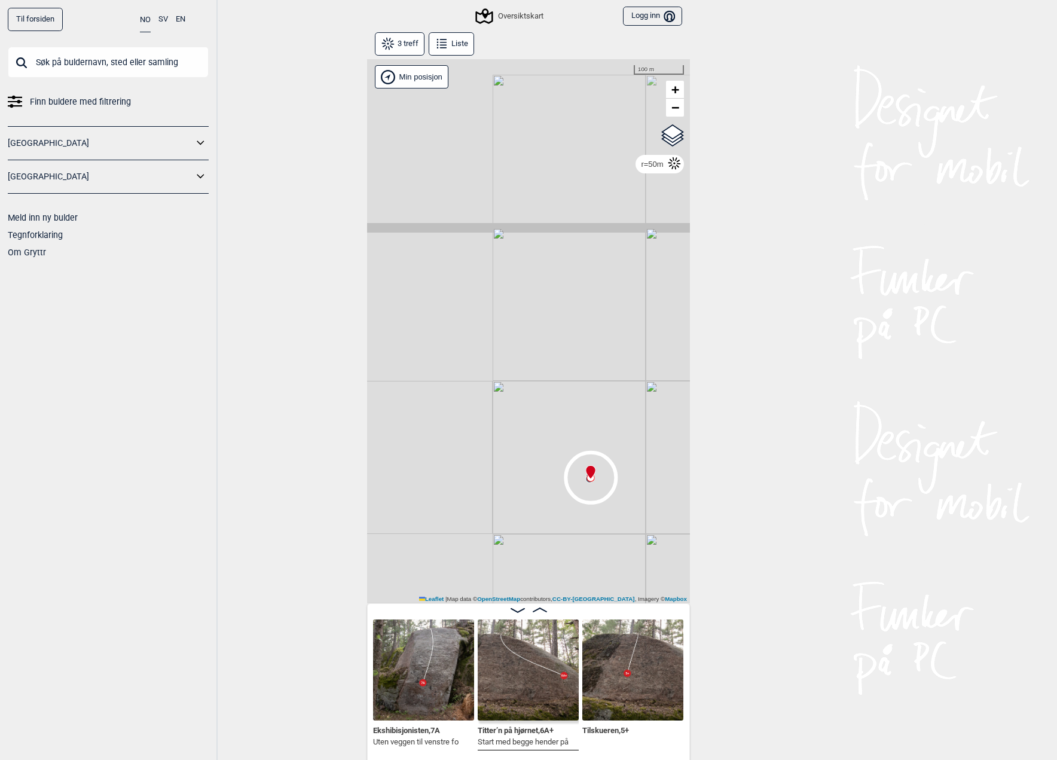
drag, startPoint x: 566, startPoint y: 403, endPoint x: 498, endPoint y: 399, distance: 68.3
click at [566, 403] on div "Gol Ål Kolomoen Vallset Tangen Sørli Åsbygda Kongsberg Efteløt Østmarka nord Se…" at bounding box center [528, 331] width 323 height 544
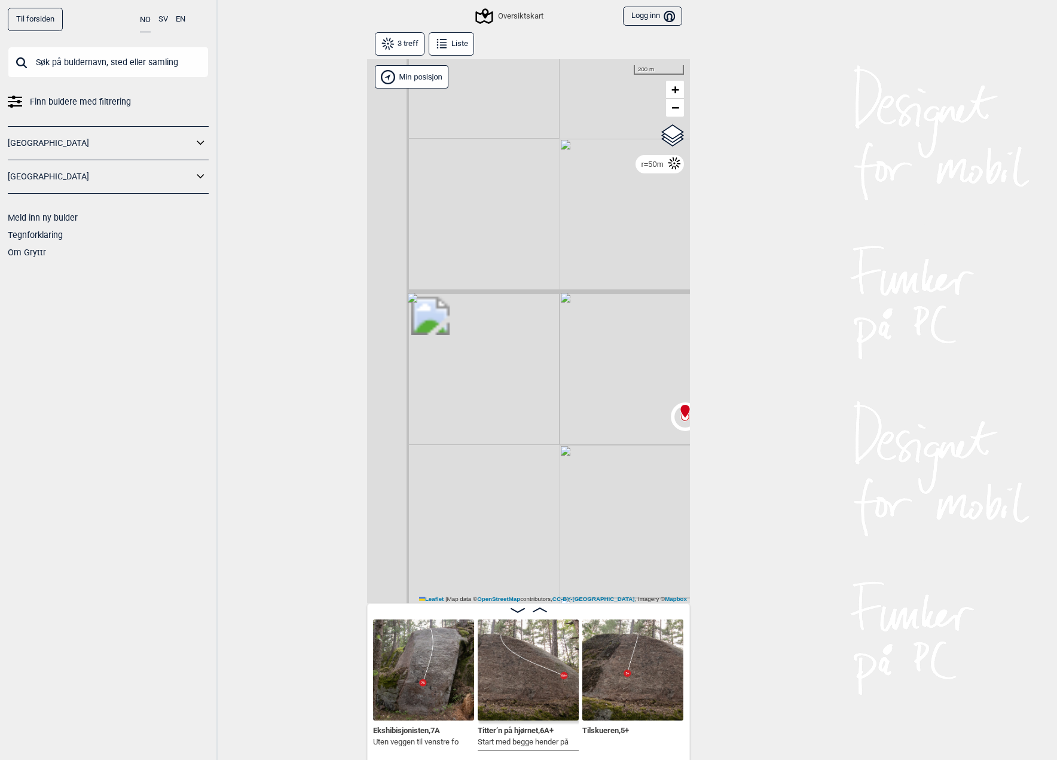
drag, startPoint x: 409, startPoint y: 422, endPoint x: 560, endPoint y: 398, distance: 153.2
click at [560, 398] on div "Gol Ål Kolomoen Vallset Tangen Sørli Åsbygda Kongsberg Efteløt Østmarka nord Se…" at bounding box center [528, 331] width 323 height 544
drag, startPoint x: 551, startPoint y: 365, endPoint x: 517, endPoint y: 428, distance: 71.5
click at [517, 428] on div "Gol Ål Kolomoen Vallset Tangen Sørli Åsbygda Kongsberg Efteløt Østmarka nord Se…" at bounding box center [528, 331] width 323 height 544
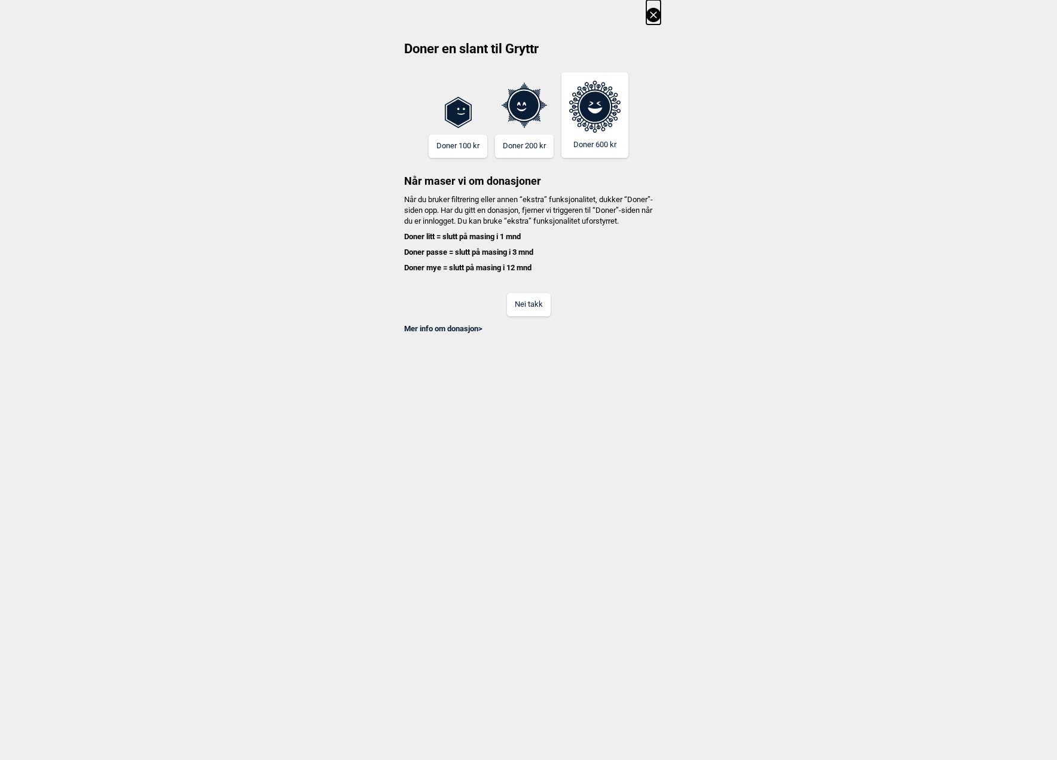
click at [541, 316] on button "Nei takk" at bounding box center [529, 304] width 44 height 23
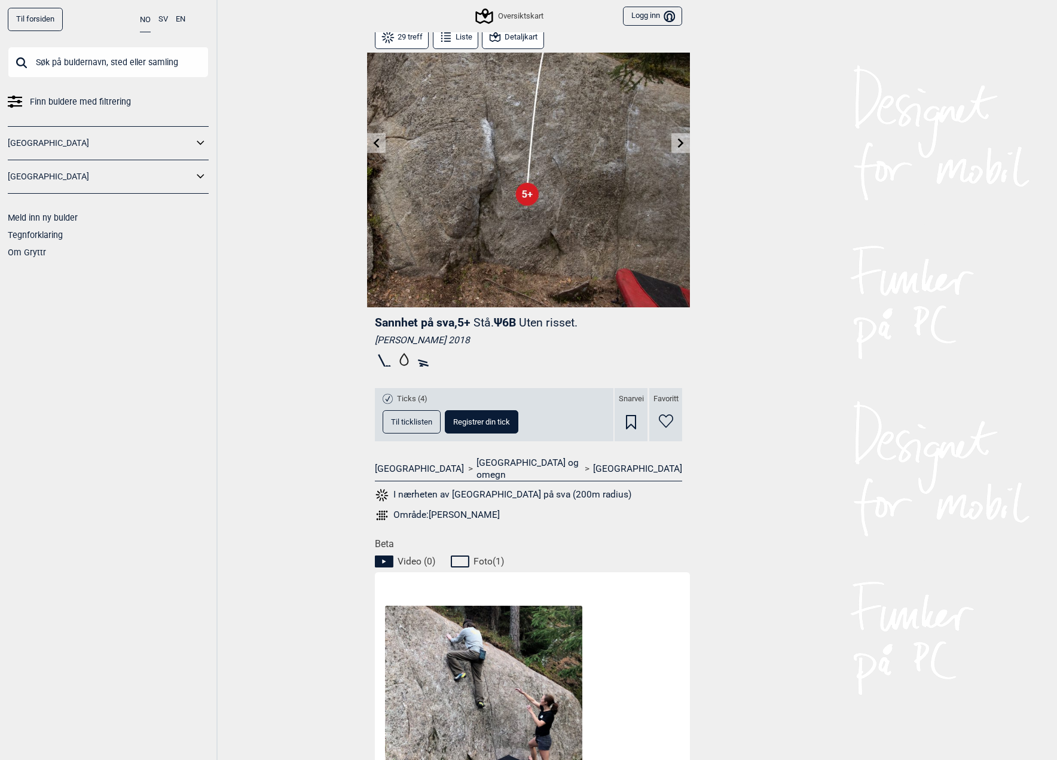
scroll to position [57, 0]
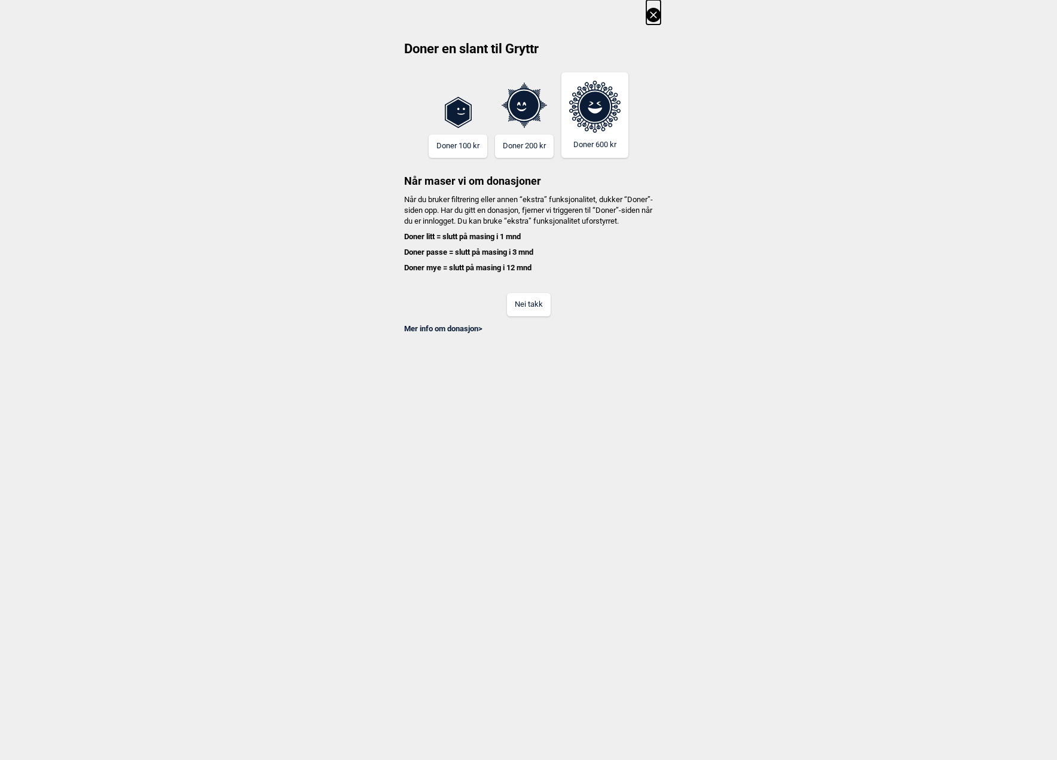
click at [511, 309] on button "Nei takk" at bounding box center [529, 304] width 44 height 23
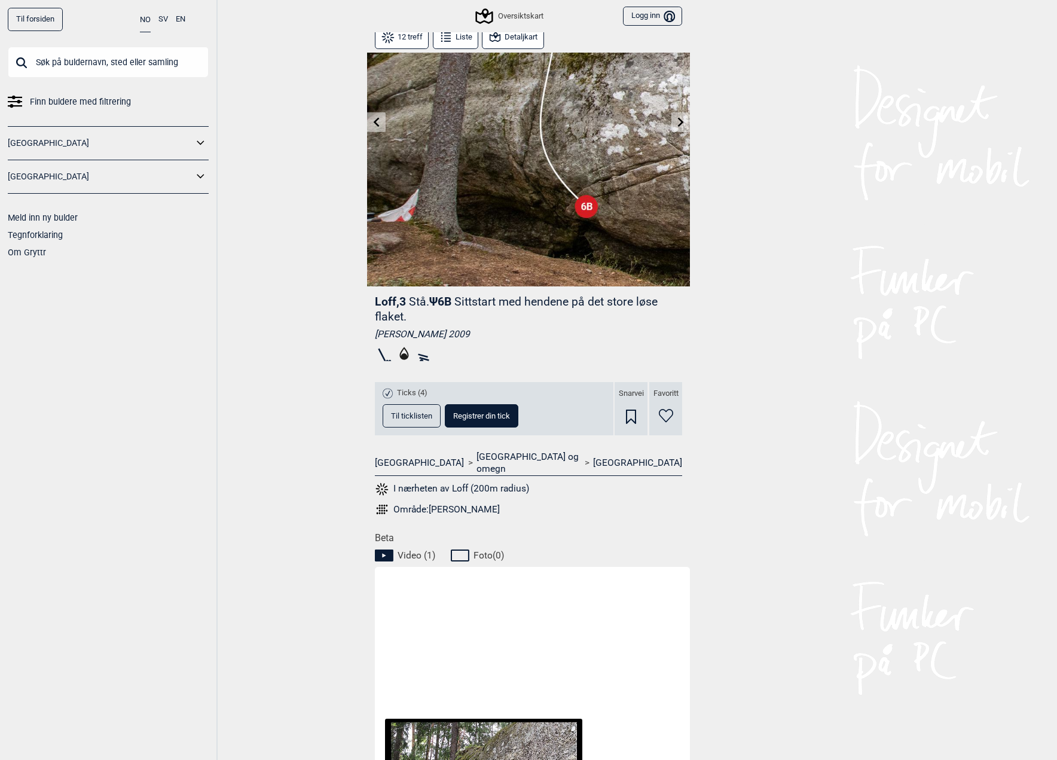
scroll to position [334, 0]
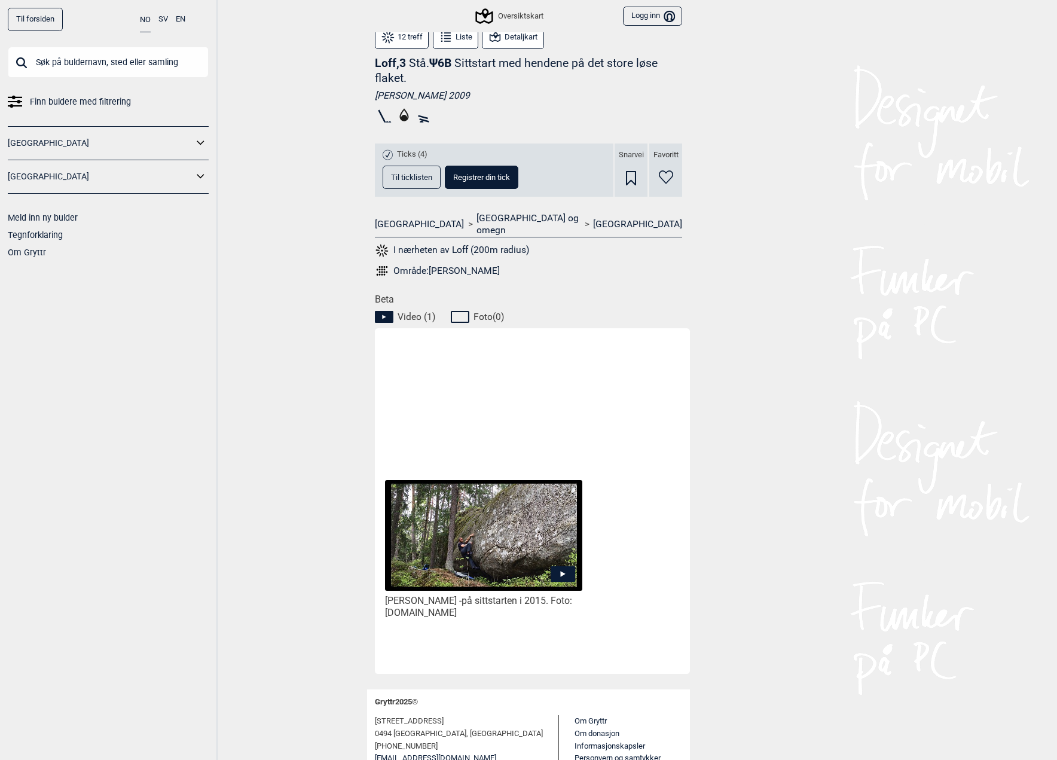
click at [465, 536] on img at bounding box center [483, 535] width 197 height 111
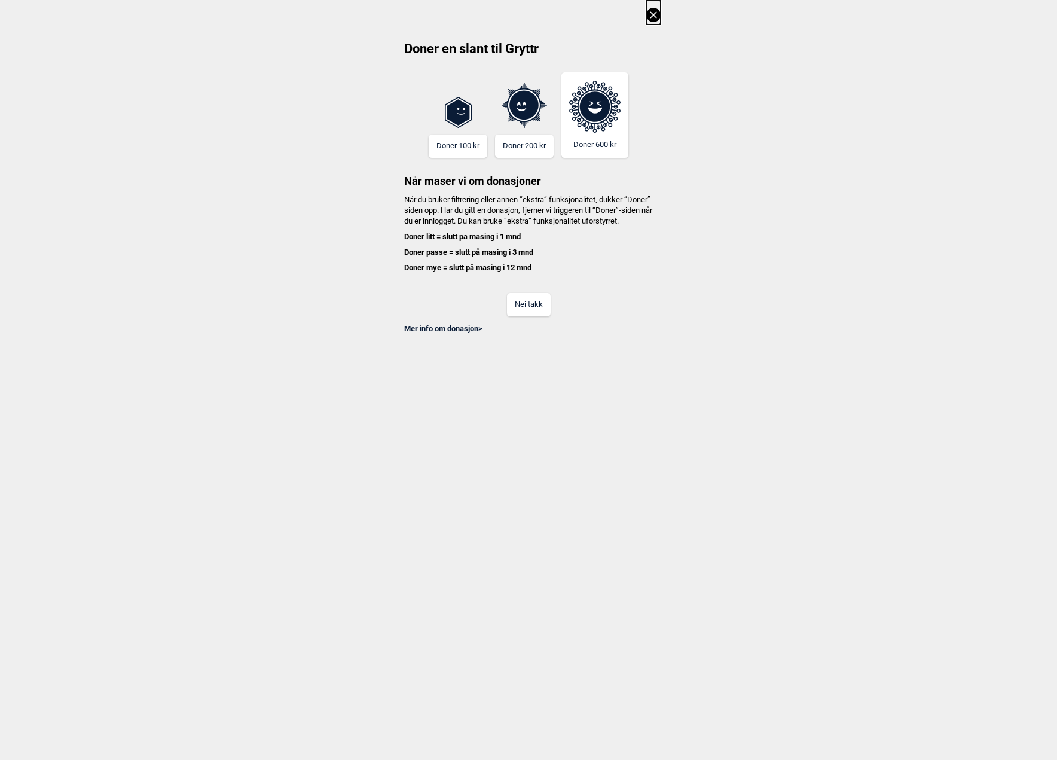
click at [520, 310] on button "Nei takk" at bounding box center [529, 304] width 44 height 23
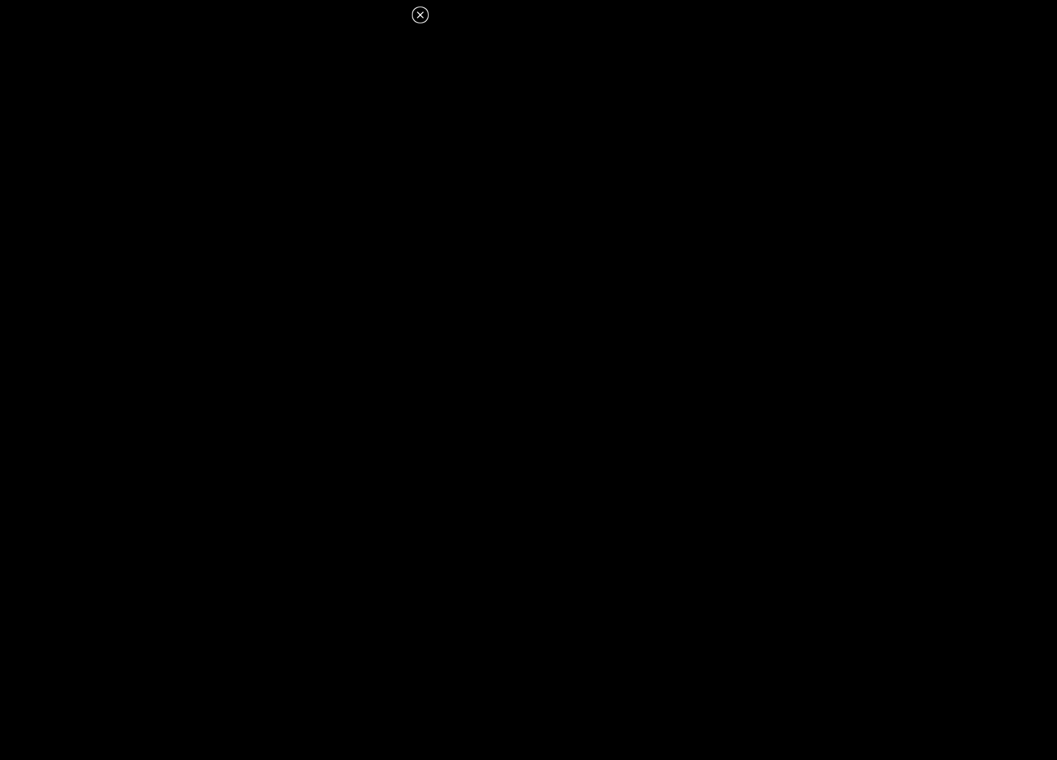
click at [421, 16] on icon at bounding box center [420, 14] width 7 height 7
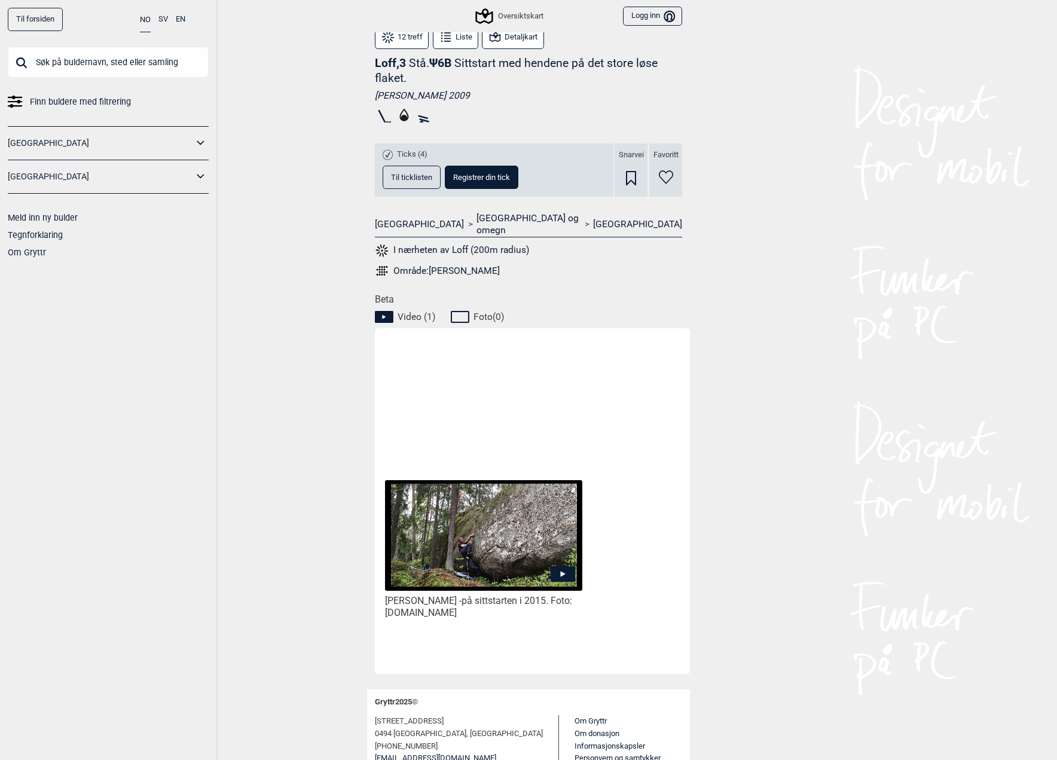
drag, startPoint x: 522, startPoint y: 604, endPoint x: 408, endPoint y: 611, distance: 113.8
click at [408, 611] on div "[PERSON_NAME] - på sittstarten i 2015. Foto: [DOMAIN_NAME]" at bounding box center [484, 499] width 202 height 334
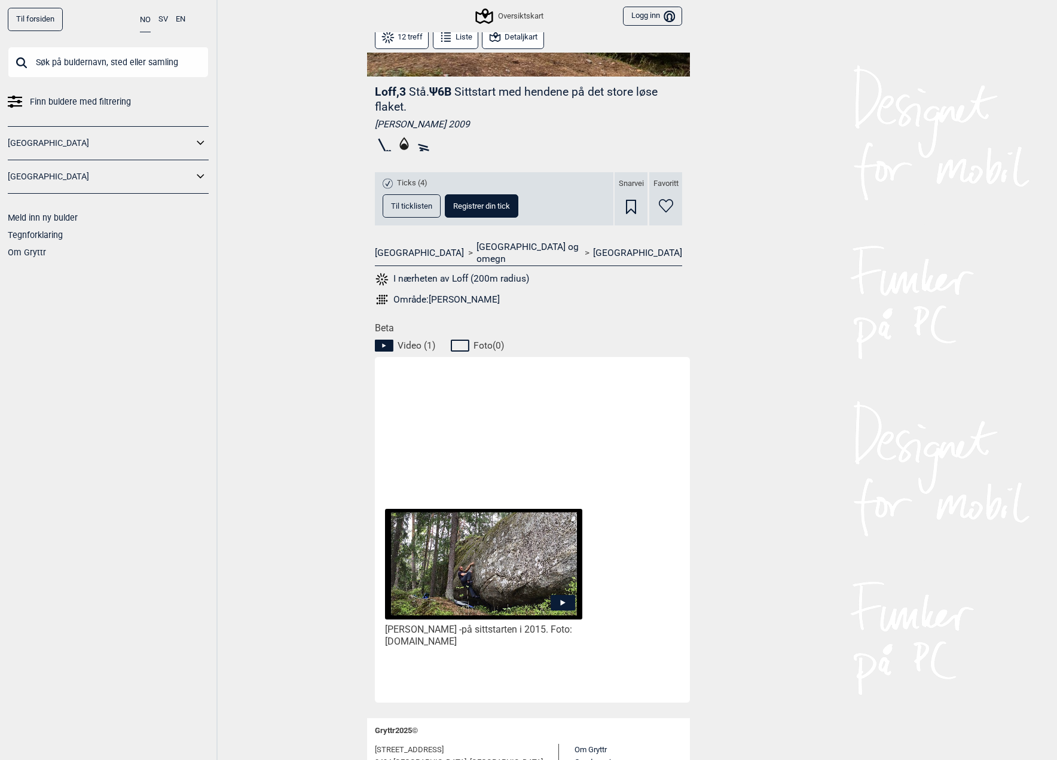
scroll to position [88, 0]
